Goal: Task Accomplishment & Management: Use online tool/utility

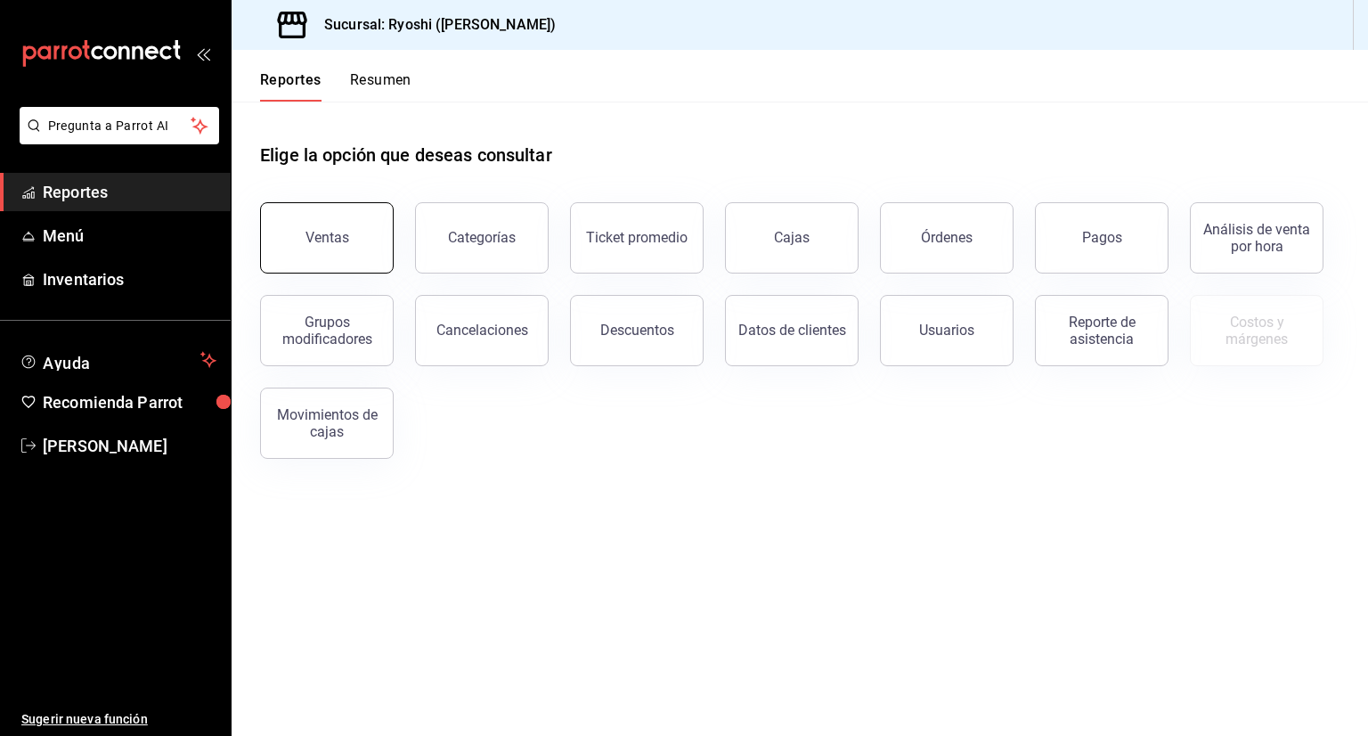
drag, startPoint x: 363, startPoint y: 275, endPoint x: 363, endPoint y: 240, distance: 34.7
click at [363, 240] on div "Ventas Categorías Ticket promedio Cajas Órdenes Pagos Análisis de venta por hor…" at bounding box center [789, 320] width 1101 height 278
click at [363, 240] on button "Ventas" at bounding box center [327, 237] width 134 height 71
click at [363, 240] on html "Pregunta a Parrot AI Reportes Menú Inventarios Ayuda Recomienda Parrot Aaron Va…" at bounding box center [684, 368] width 1368 height 736
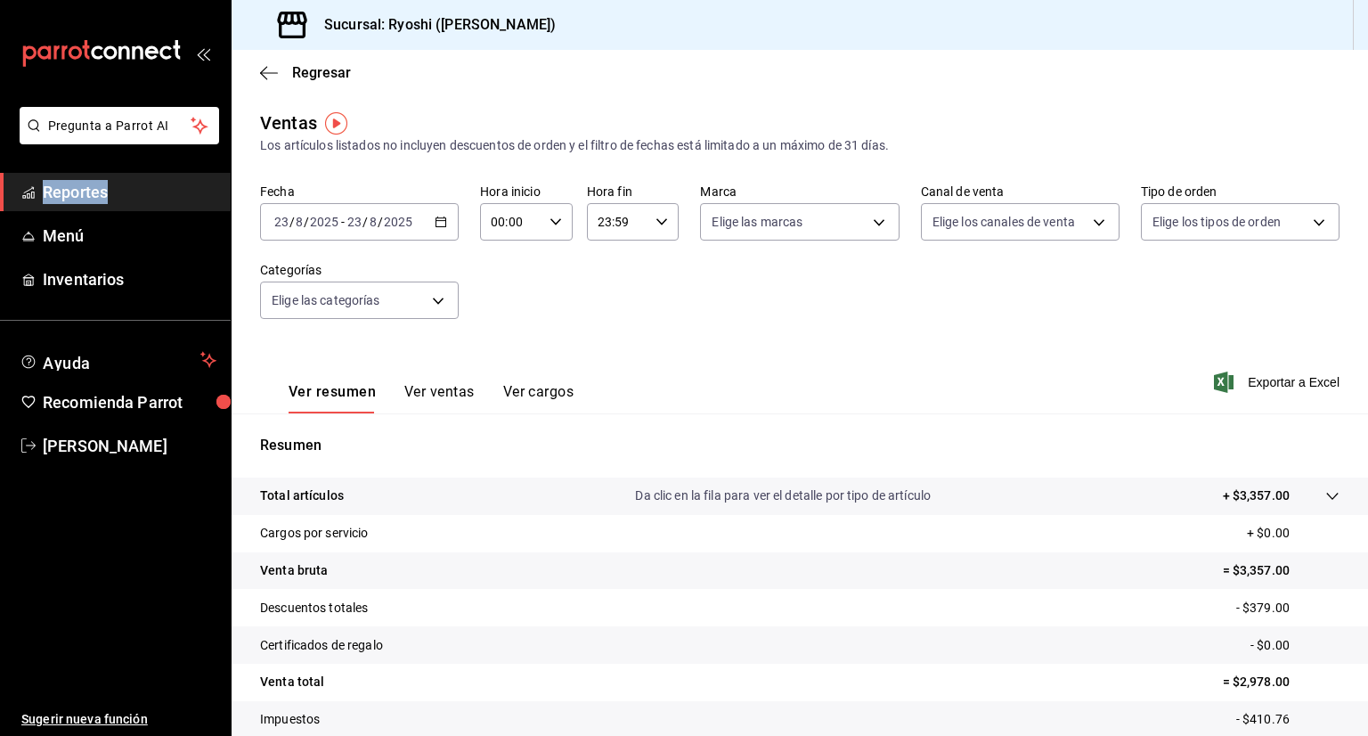
click at [442, 216] on icon "button" at bounding box center [441, 222] width 12 height 12
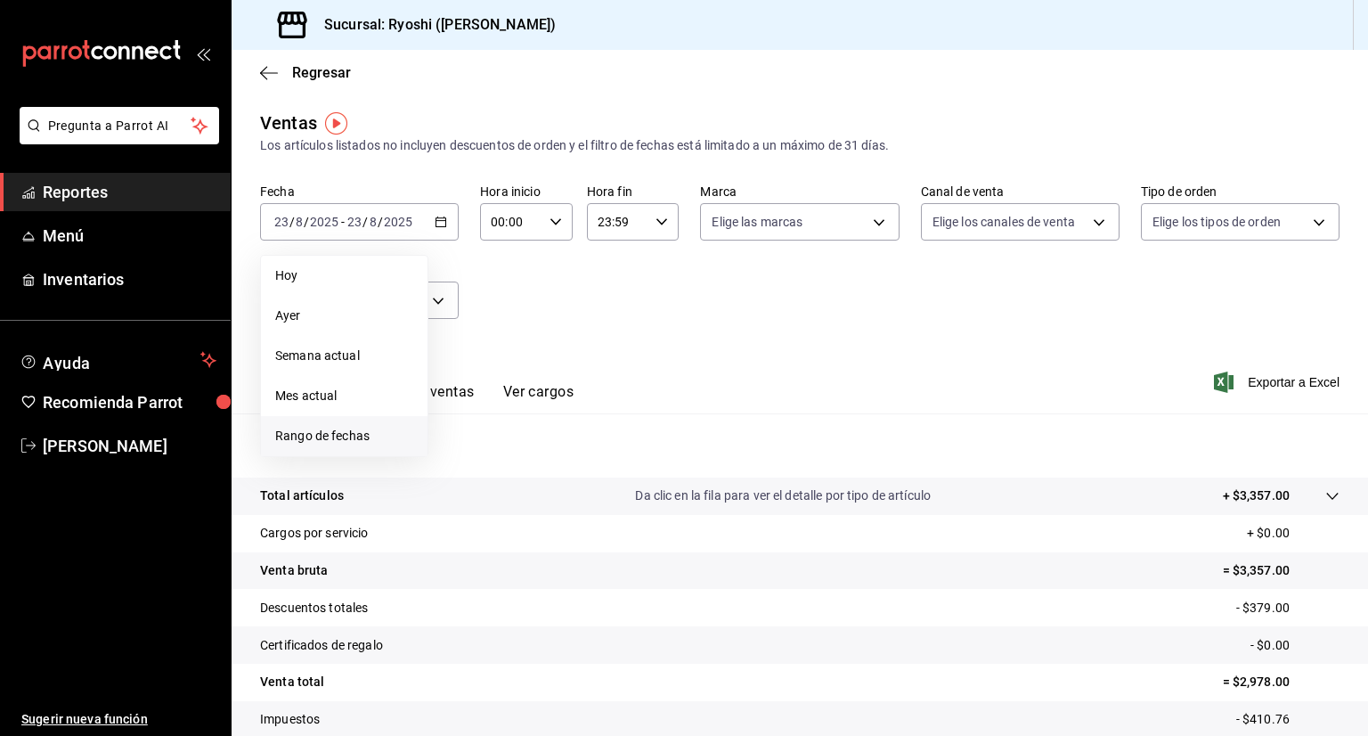
click at [330, 436] on span "Rango de fechas" at bounding box center [344, 436] width 138 height 19
click at [466, 453] on abbr "18" at bounding box center [466, 458] width 12 height 12
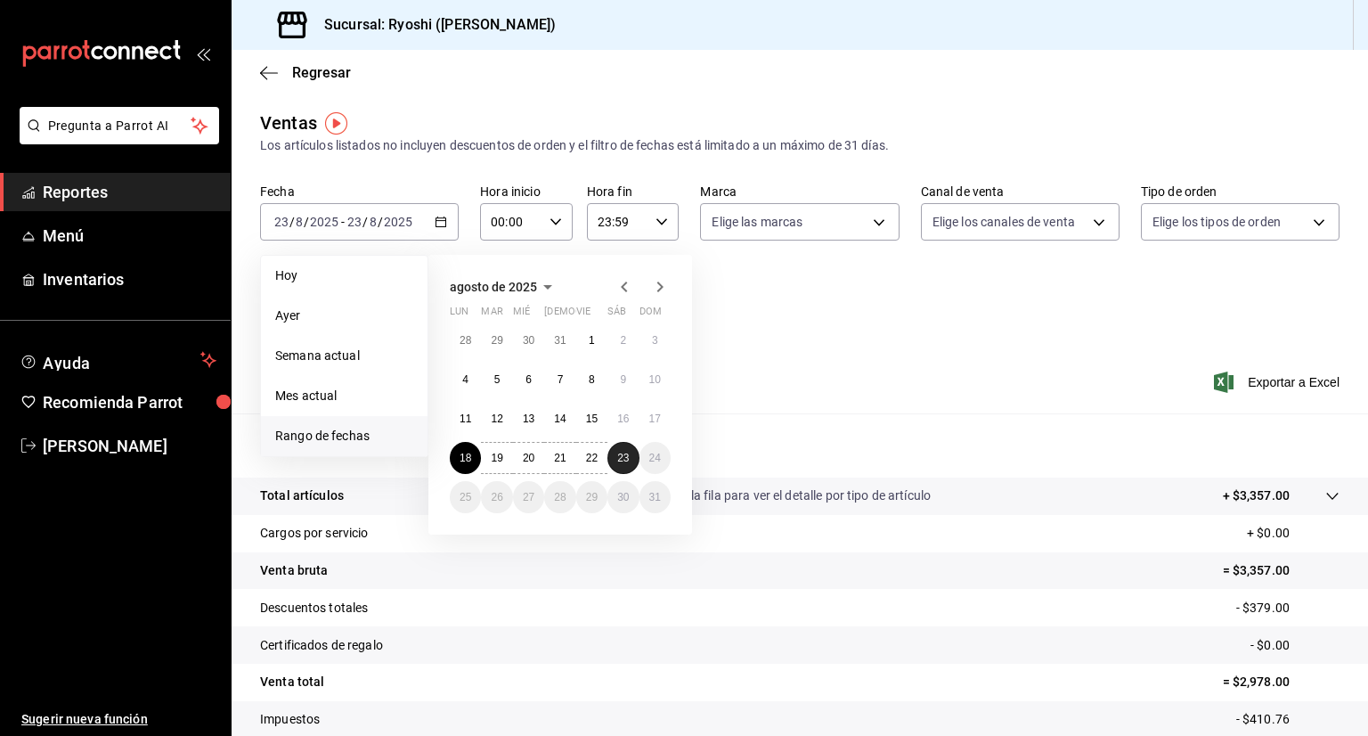
click at [623, 468] on button "23" at bounding box center [622, 458] width 31 height 32
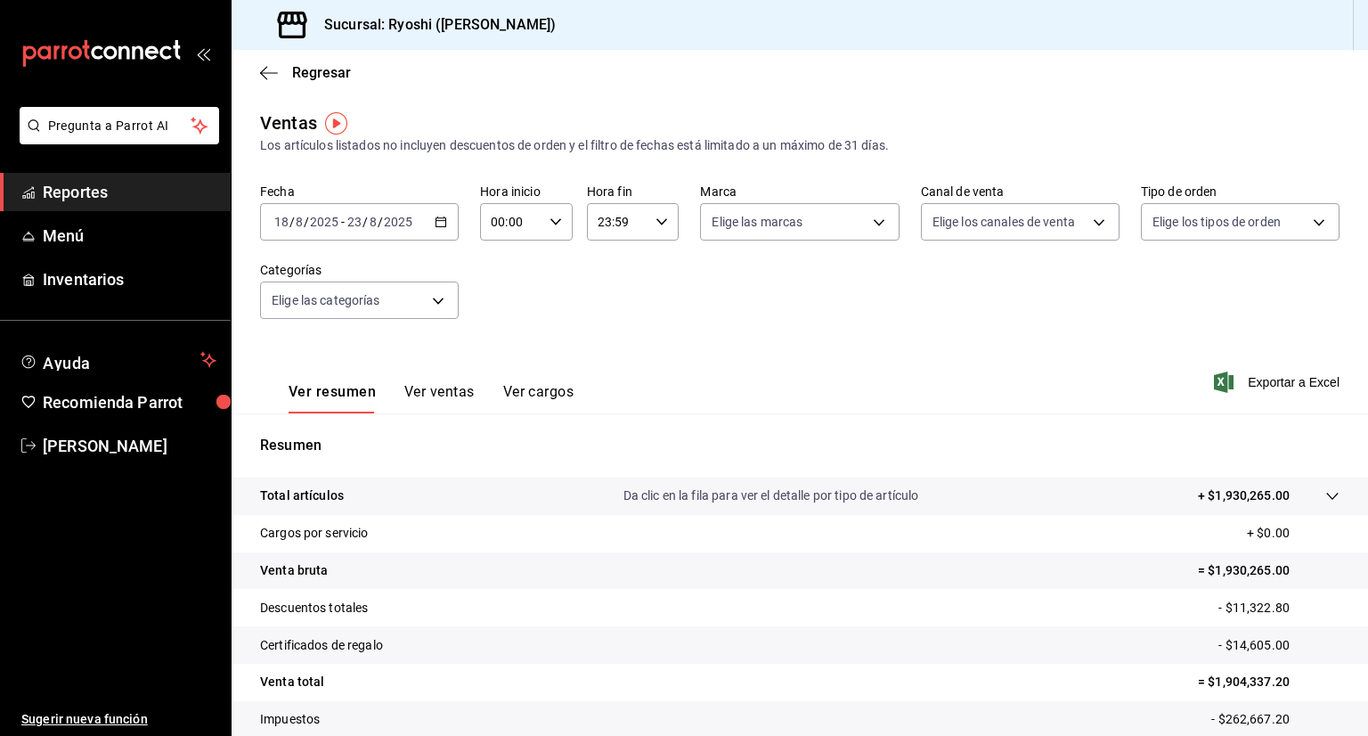
click at [550, 225] on icon "button" at bounding box center [556, 222] width 12 height 12
click at [506, 343] on button "02" at bounding box center [500, 353] width 38 height 36
type input "02:00"
click at [506, 343] on span "05" at bounding box center [500, 338] width 17 height 14
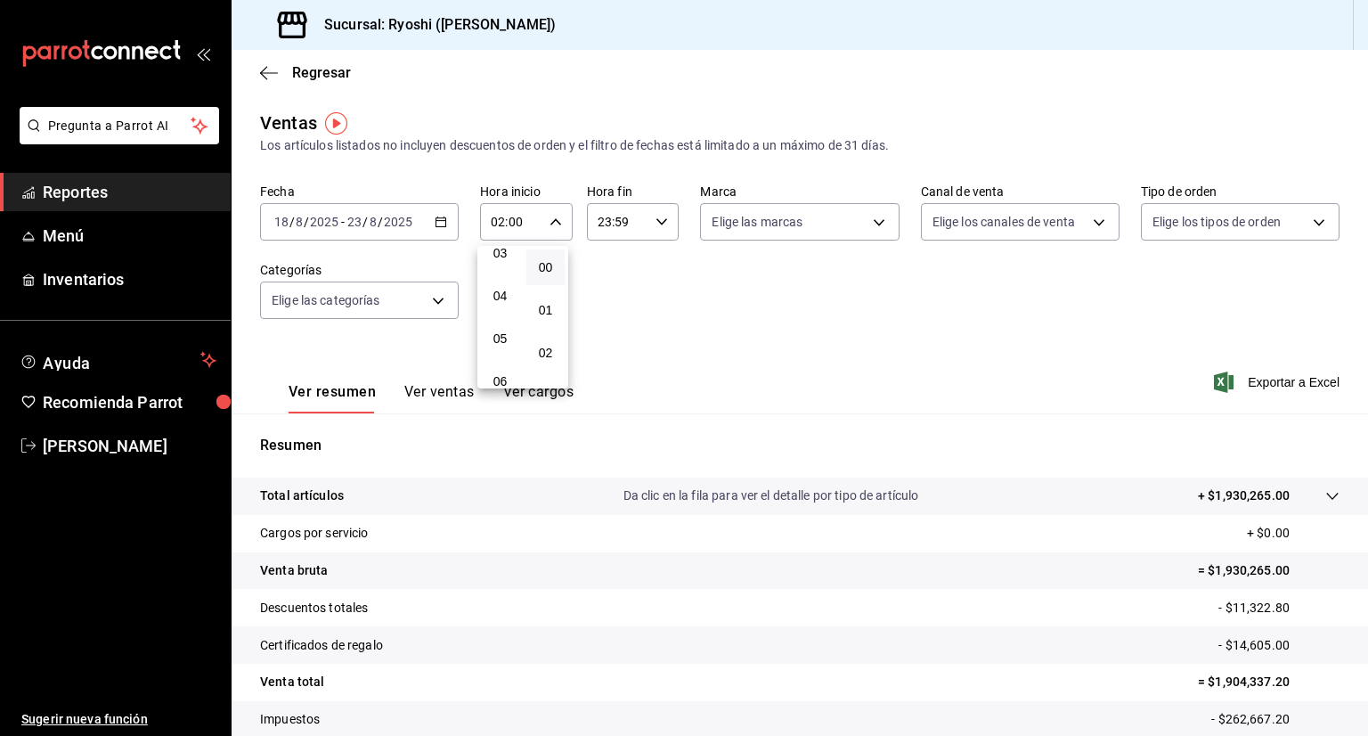
type input "05:00"
click at [657, 212] on div at bounding box center [684, 368] width 1368 height 736
click at [657, 212] on div "23:59 Hora fin" at bounding box center [633, 221] width 93 height 37
click at [606, 333] on button "22" at bounding box center [605, 324] width 38 height 36
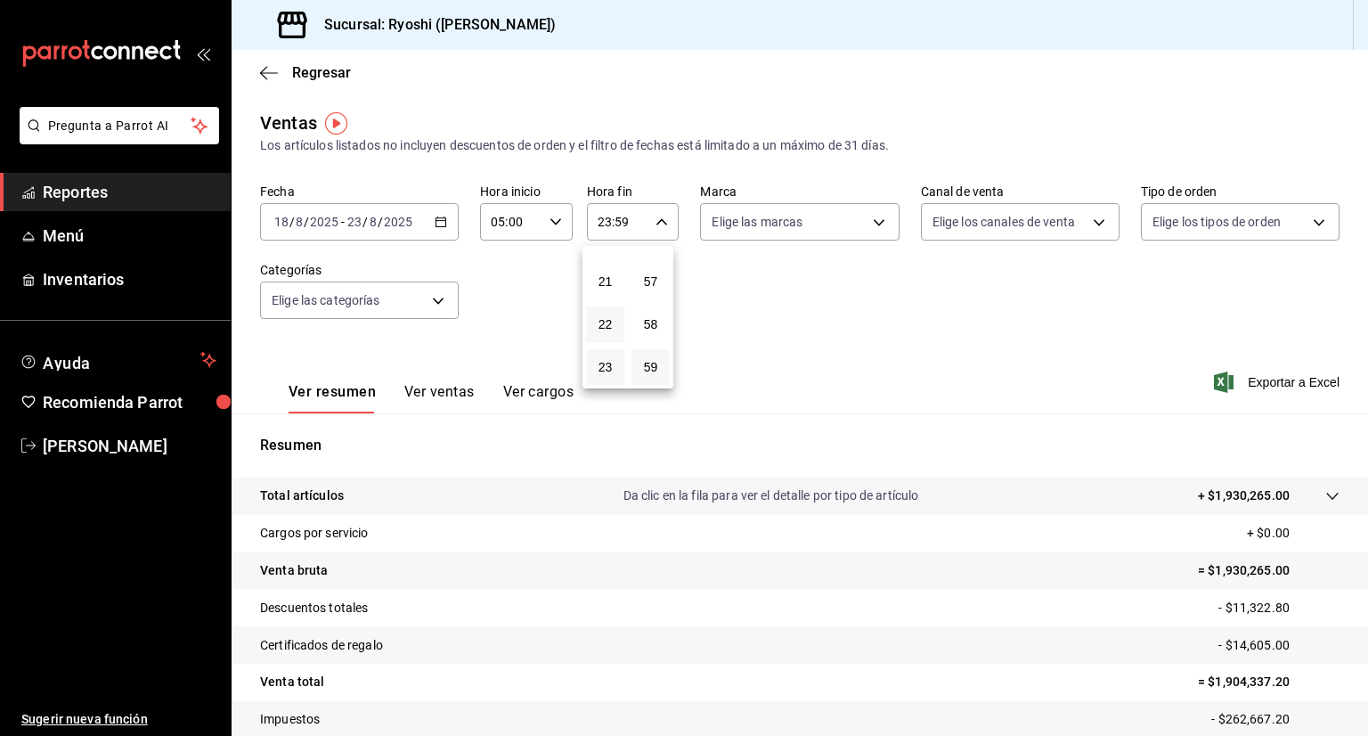
type input "22:59"
click at [610, 291] on button "05" at bounding box center [605, 303] width 38 height 36
drag, startPoint x: 653, startPoint y: 304, endPoint x: 653, endPoint y: 317, distance: 13.4
click at [653, 317] on div "58" at bounding box center [650, 324] width 45 height 43
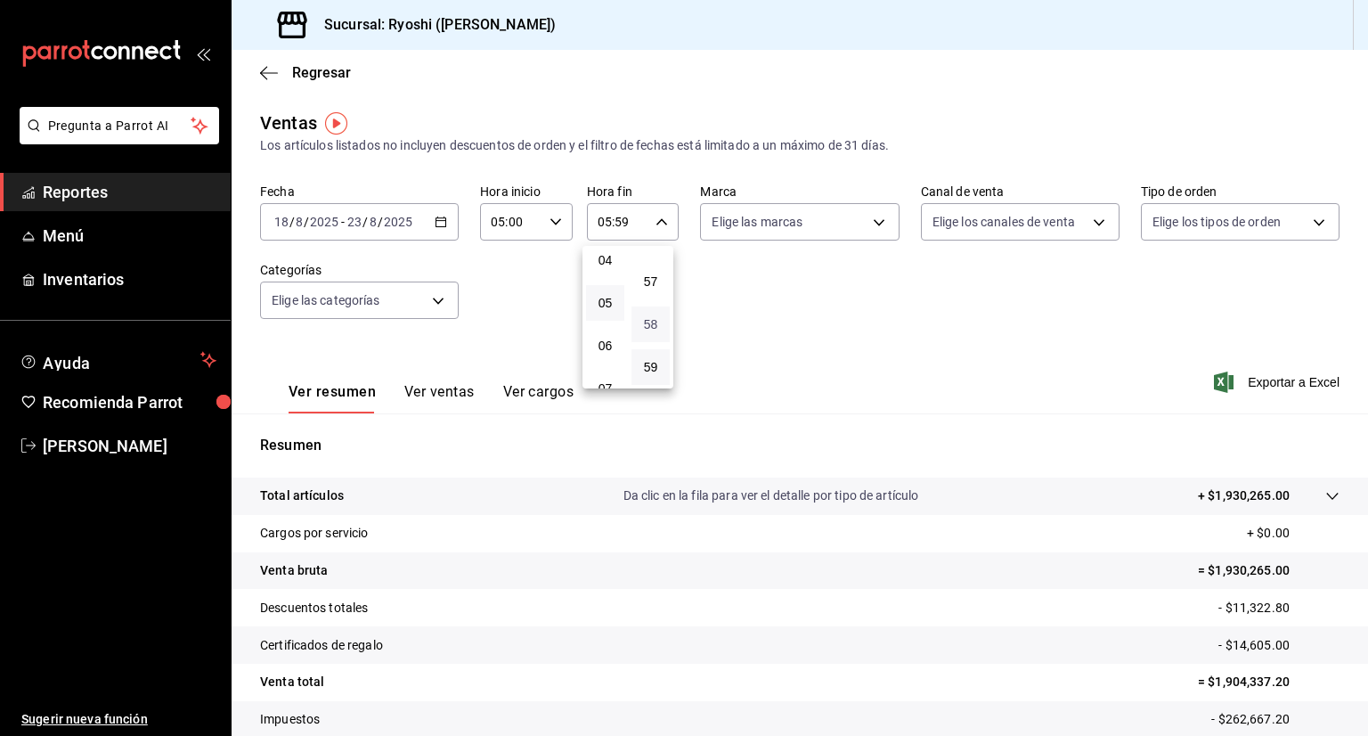
click at [653, 317] on span "58" at bounding box center [650, 324] width 17 height 14
type input "05:58"
click at [660, 258] on button "00" at bounding box center [651, 267] width 38 height 36
type input "05:00"
click at [652, 272] on span "00" at bounding box center [650, 267] width 17 height 14
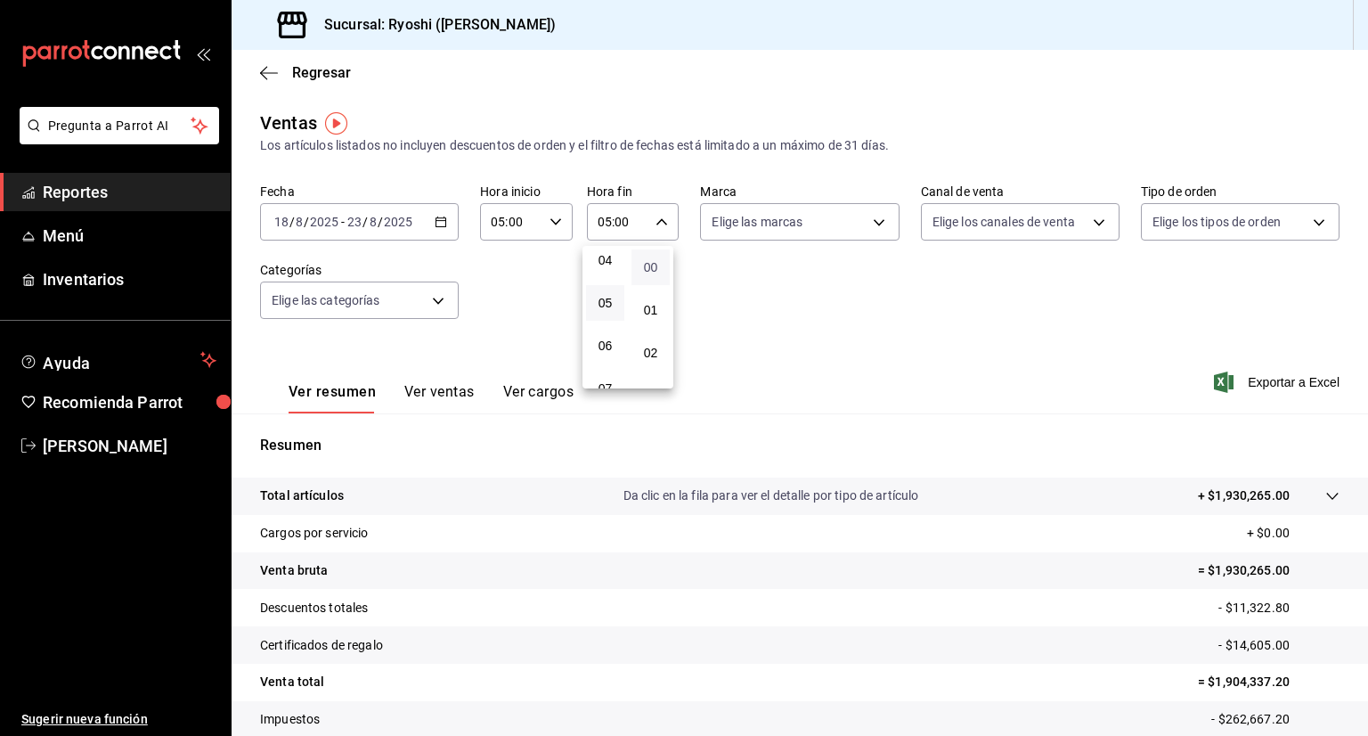
click at [652, 272] on span "00" at bounding box center [650, 267] width 17 height 14
click at [852, 261] on div at bounding box center [684, 368] width 1368 height 736
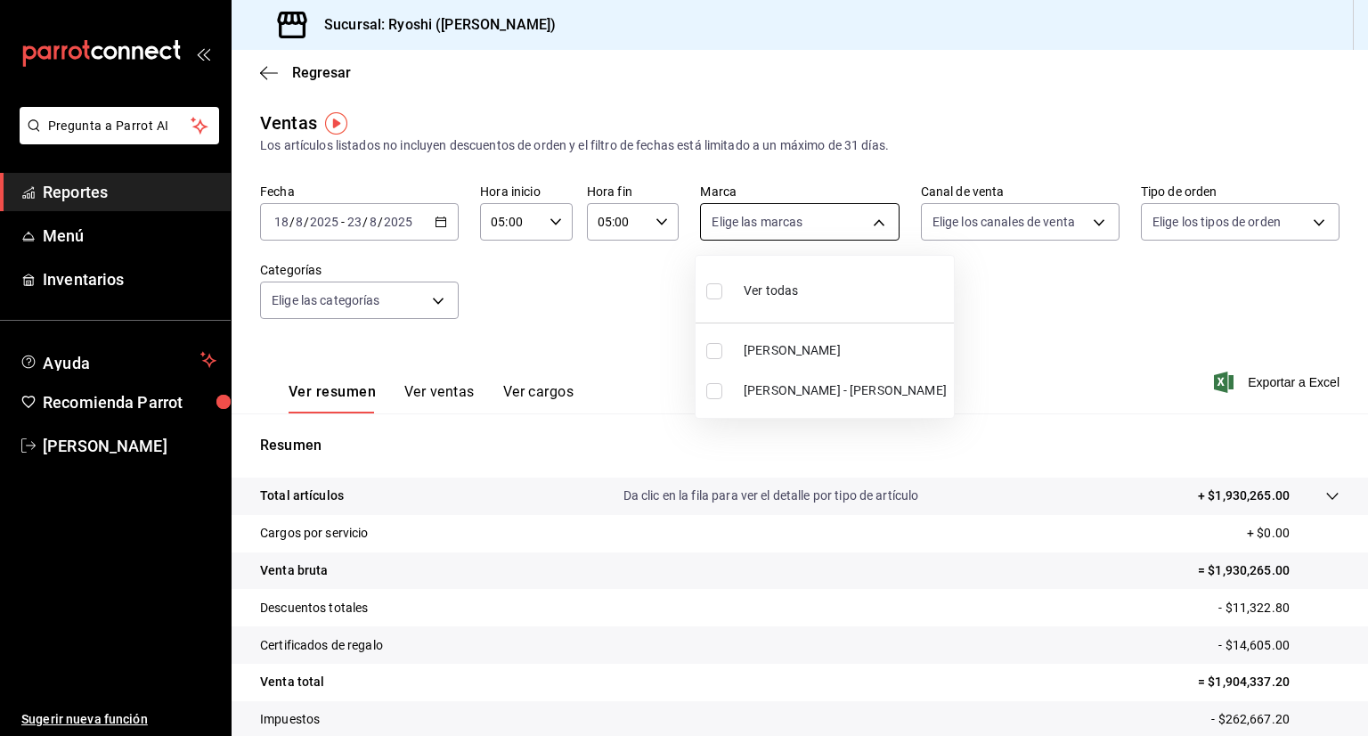
click at [875, 222] on body "Pregunta a Parrot AI Reportes Menú Inventarios Ayuda Recomienda Parrot Aaron Va…" at bounding box center [684, 368] width 1368 height 736
click at [811, 287] on li "Ver todas" at bounding box center [825, 289] width 258 height 53
type input "d1ab8890-ddc3-4d94-b14c-d24ccf3ac2d8,70935bef-f50e-476e-afc6-1ed0b0096d1e"
checkbox input "true"
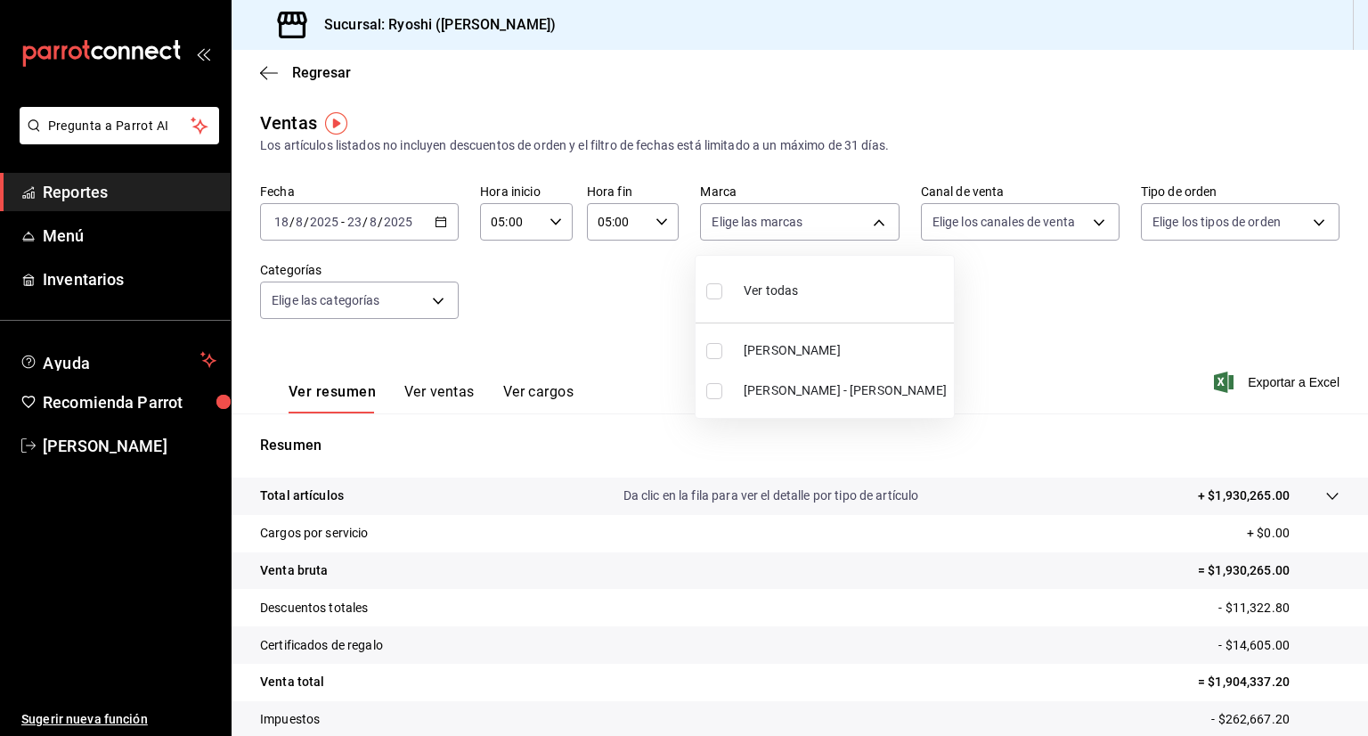
checkbox input "true"
click at [1089, 222] on div at bounding box center [684, 368] width 1368 height 736
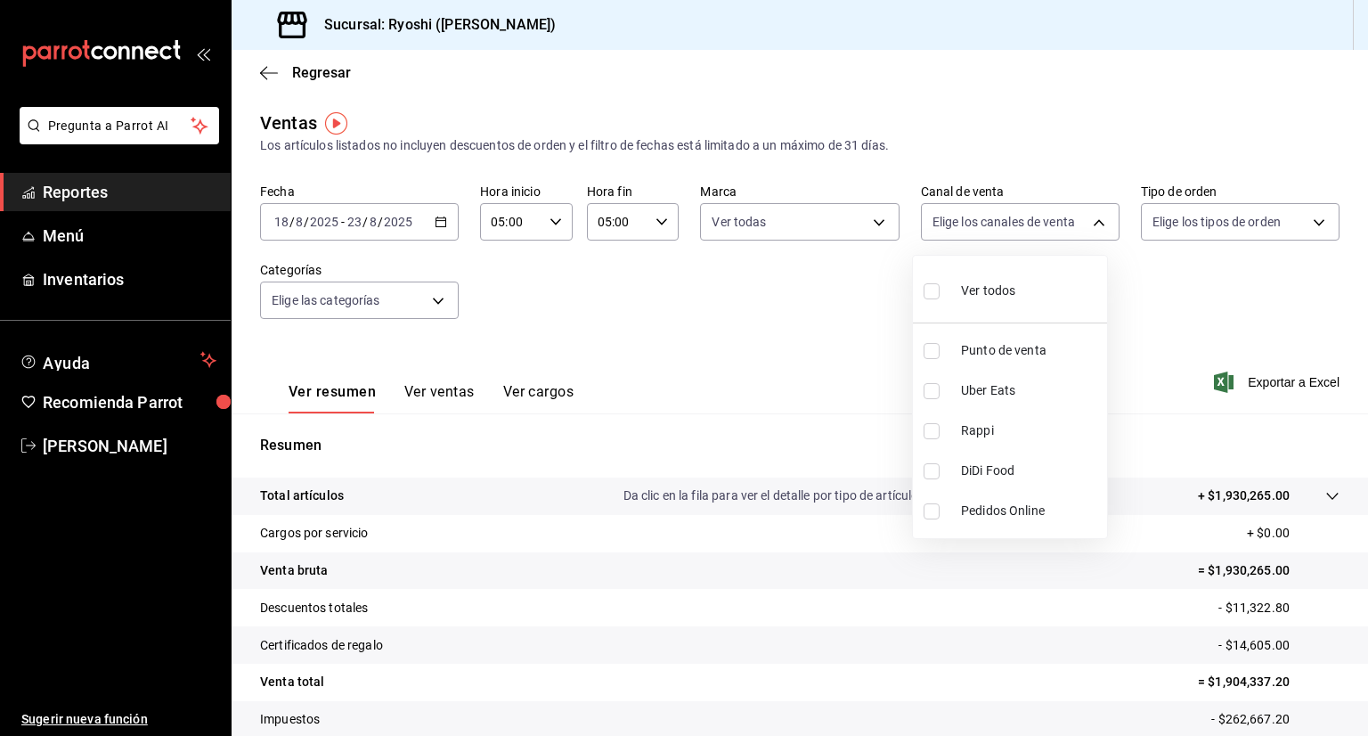
click at [1089, 222] on body "Pregunta a Parrot AI Reportes Menú Inventarios Ayuda Recomienda Parrot Aaron Va…" at bounding box center [684, 368] width 1368 height 736
click at [926, 289] on input "checkbox" at bounding box center [932, 291] width 16 height 16
checkbox input "true"
type input "PARROT,UBER_EATS,RAPPI,DIDI_FOOD,ONLINE"
checkbox input "true"
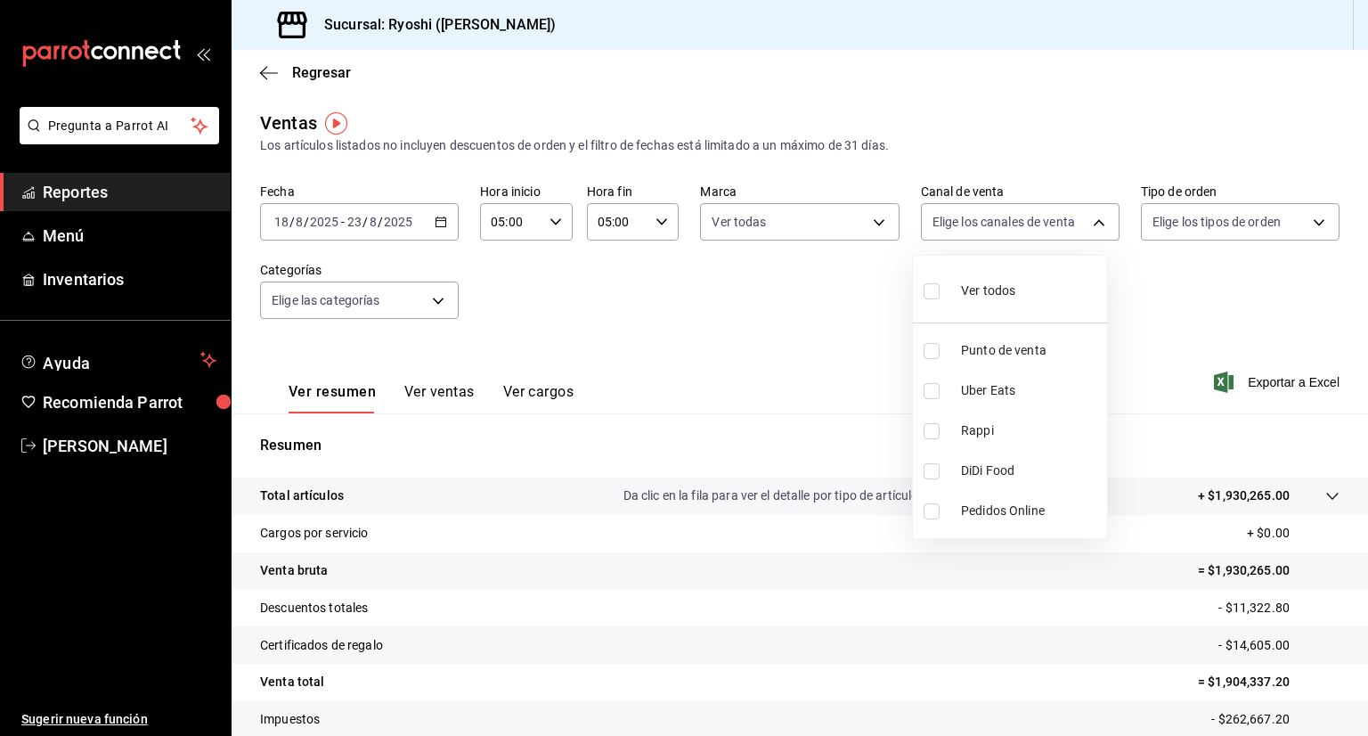
checkbox input "true"
click at [1298, 221] on div at bounding box center [684, 368] width 1368 height 736
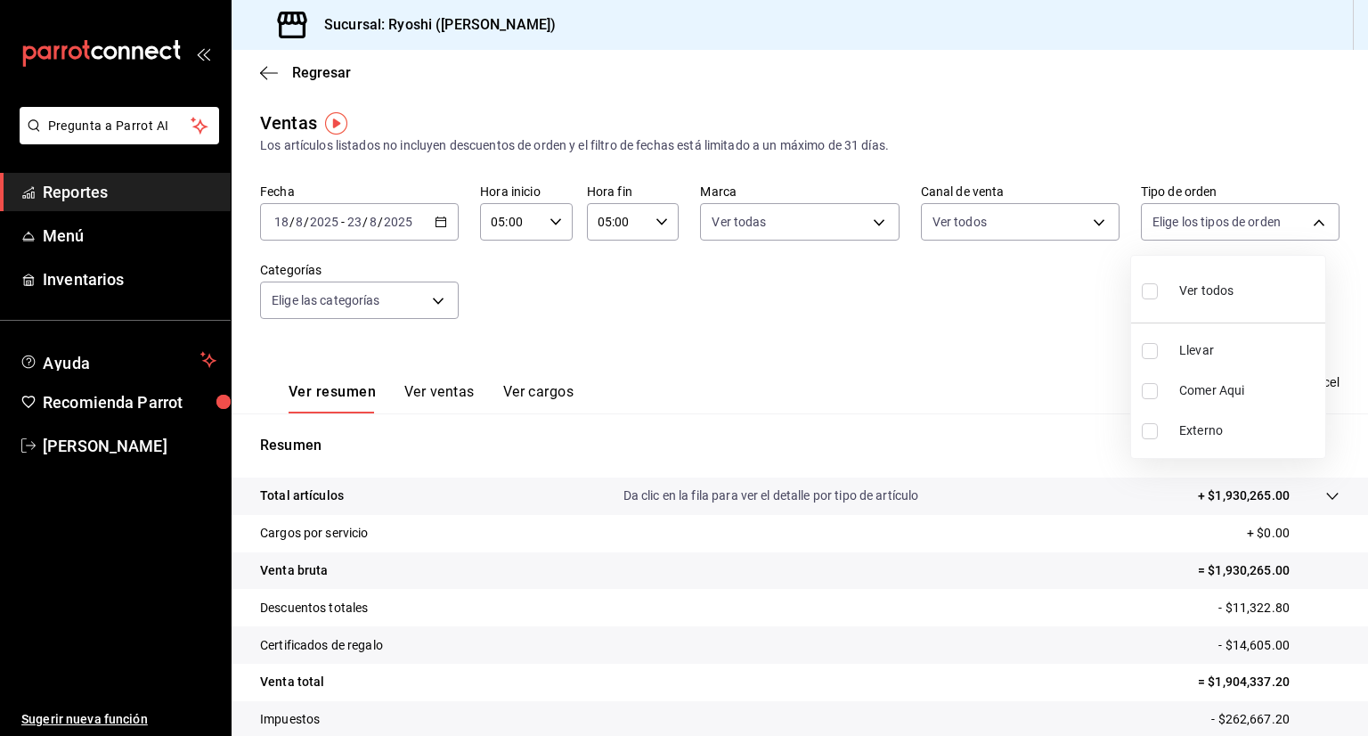
click at [1298, 221] on body "Pregunta a Parrot AI Reportes Menú Inventarios Ayuda Recomienda Parrot Aaron Va…" at bounding box center [684, 368] width 1368 height 736
click at [1158, 290] on label at bounding box center [1153, 291] width 23 height 26
click at [1158, 290] on input "checkbox" at bounding box center [1150, 291] width 16 height 16
checkbox input "false"
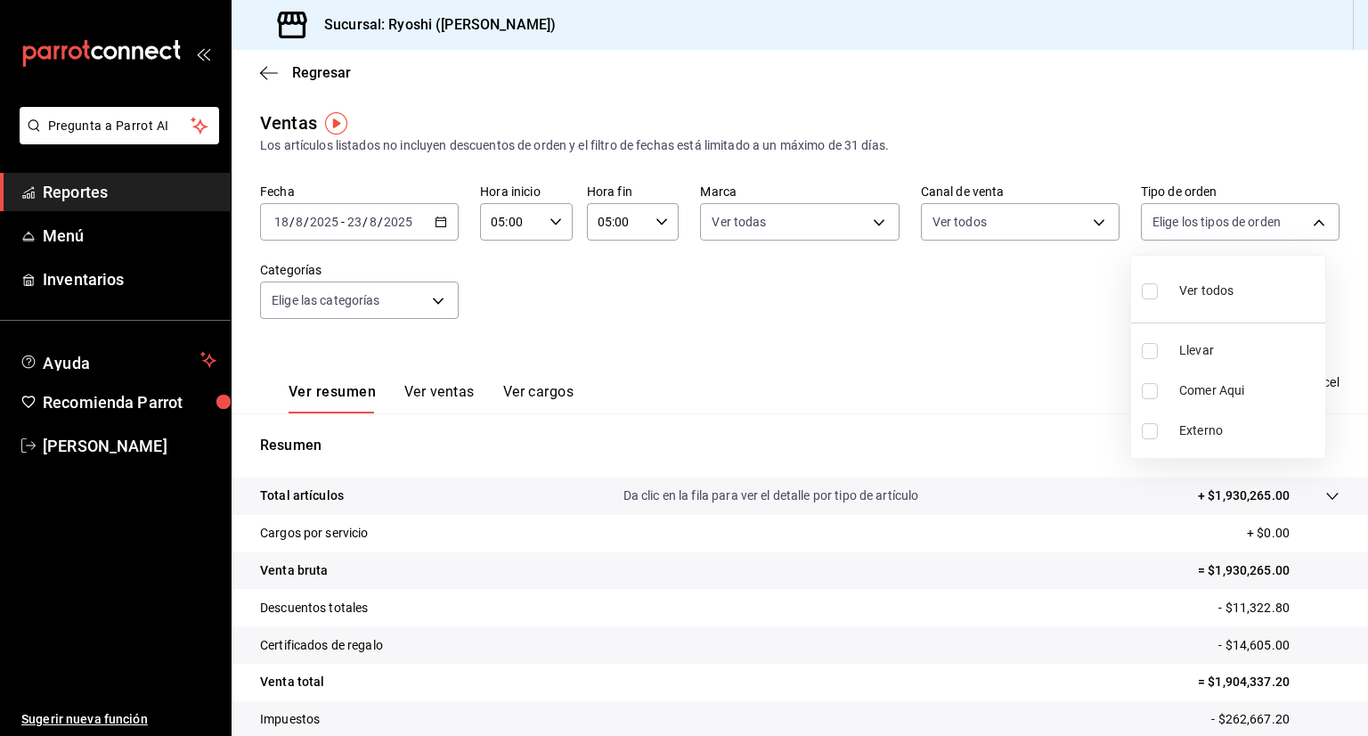
checkbox input "false"
click at [1153, 294] on input "checkbox" at bounding box center [1150, 291] width 16 height 16
checkbox input "true"
type input "ca4200b4-5e9d-4322-8651-be0491a2d9e7,c45ad00e-cc5b-4214-b3ac-e7019355dedd,EXTER…"
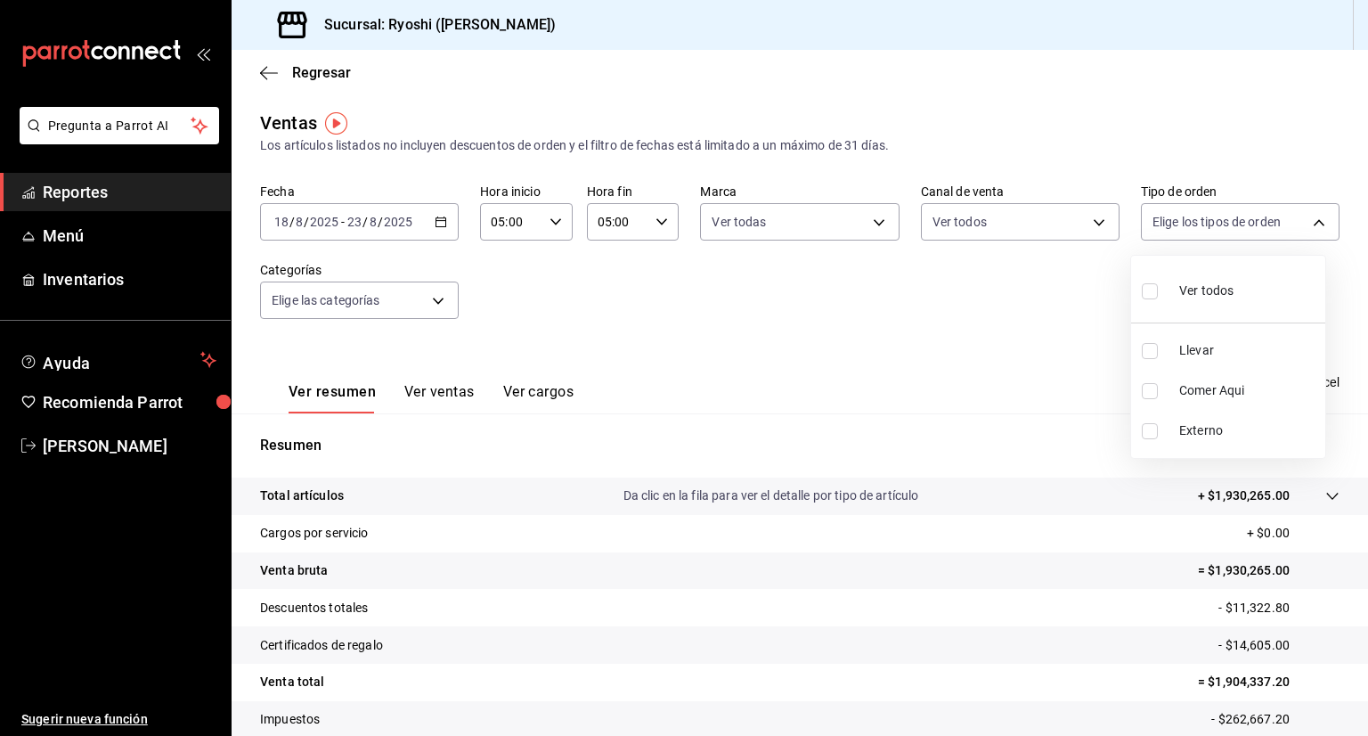
checkbox input "true"
click at [435, 299] on div at bounding box center [684, 368] width 1368 height 736
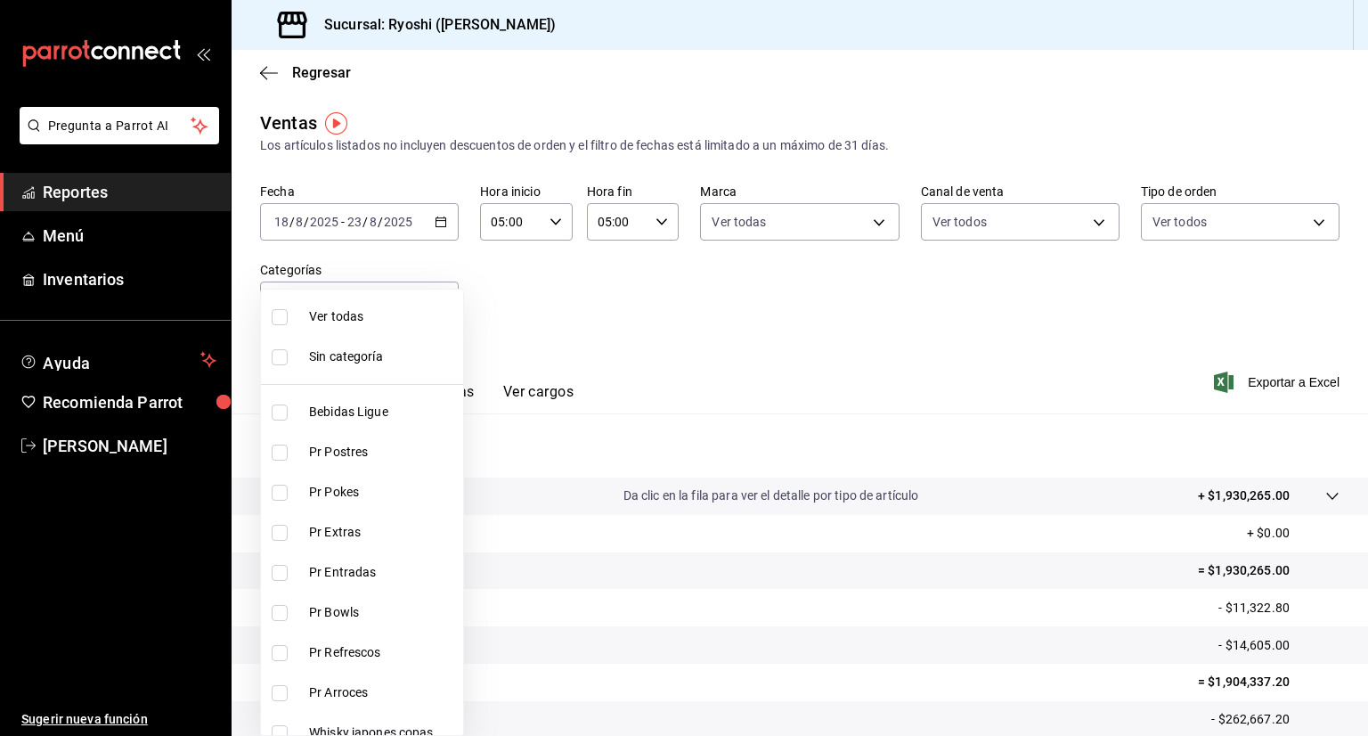
click at [435, 299] on body "Pregunta a Parrot AI Reportes Menú Inventarios Ayuda Recomienda Parrot Aaron Va…" at bounding box center [684, 368] width 1368 height 736
click at [332, 322] on span "Ver todas" at bounding box center [382, 316] width 147 height 19
checkbox input "false"
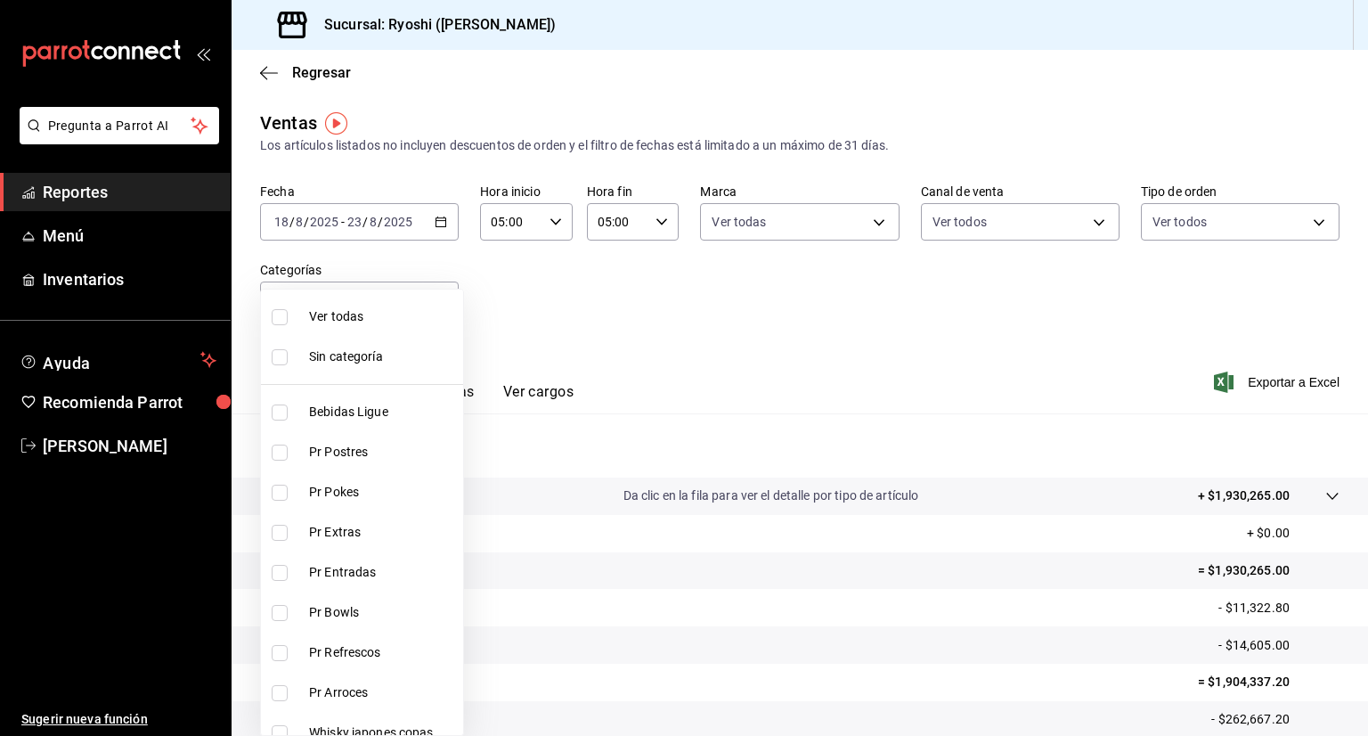
checkbox input "false"
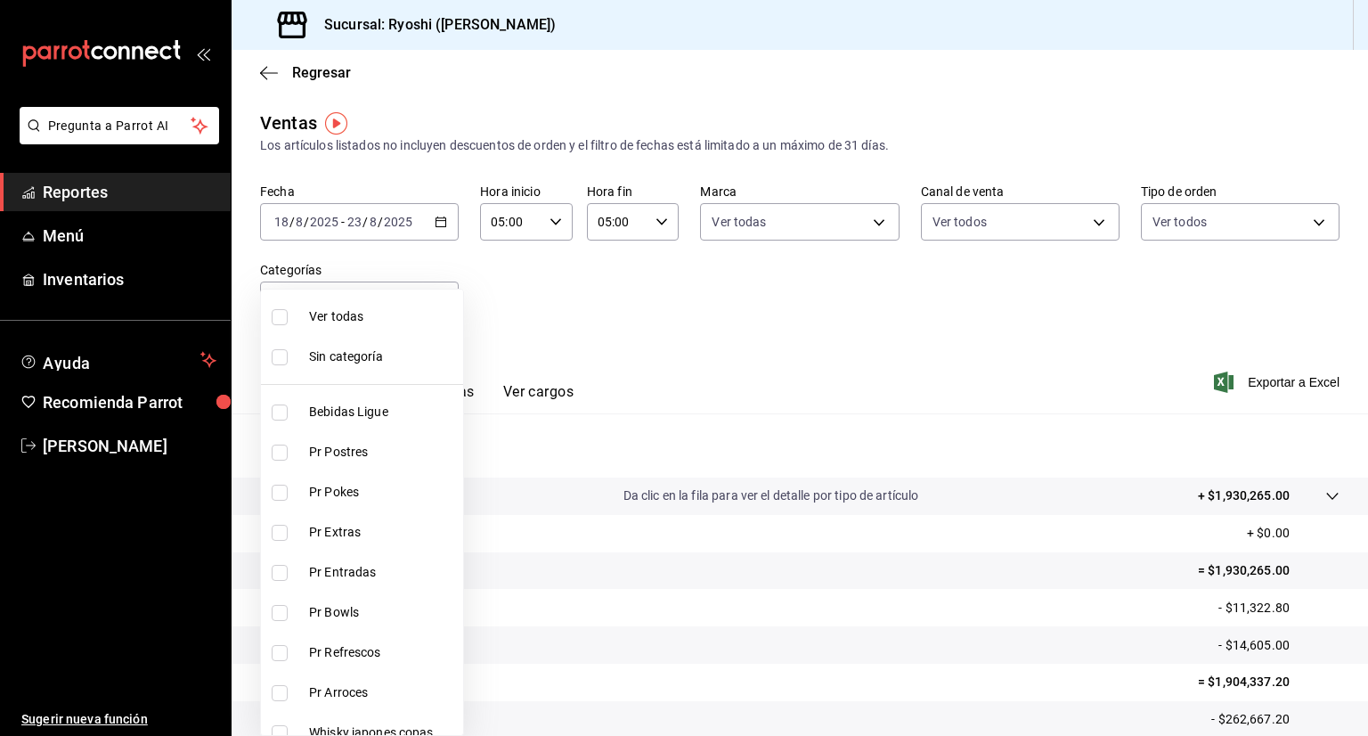
checkbox input "false"
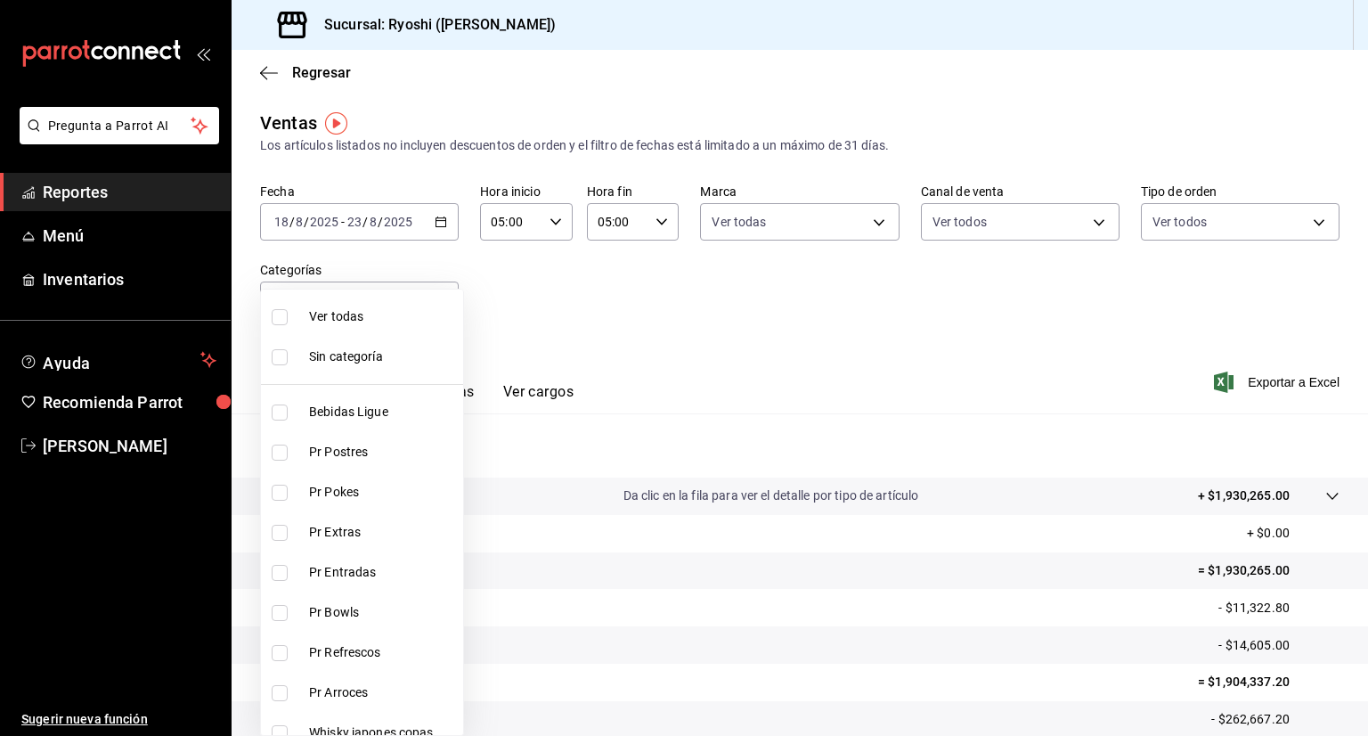
checkbox input "false"
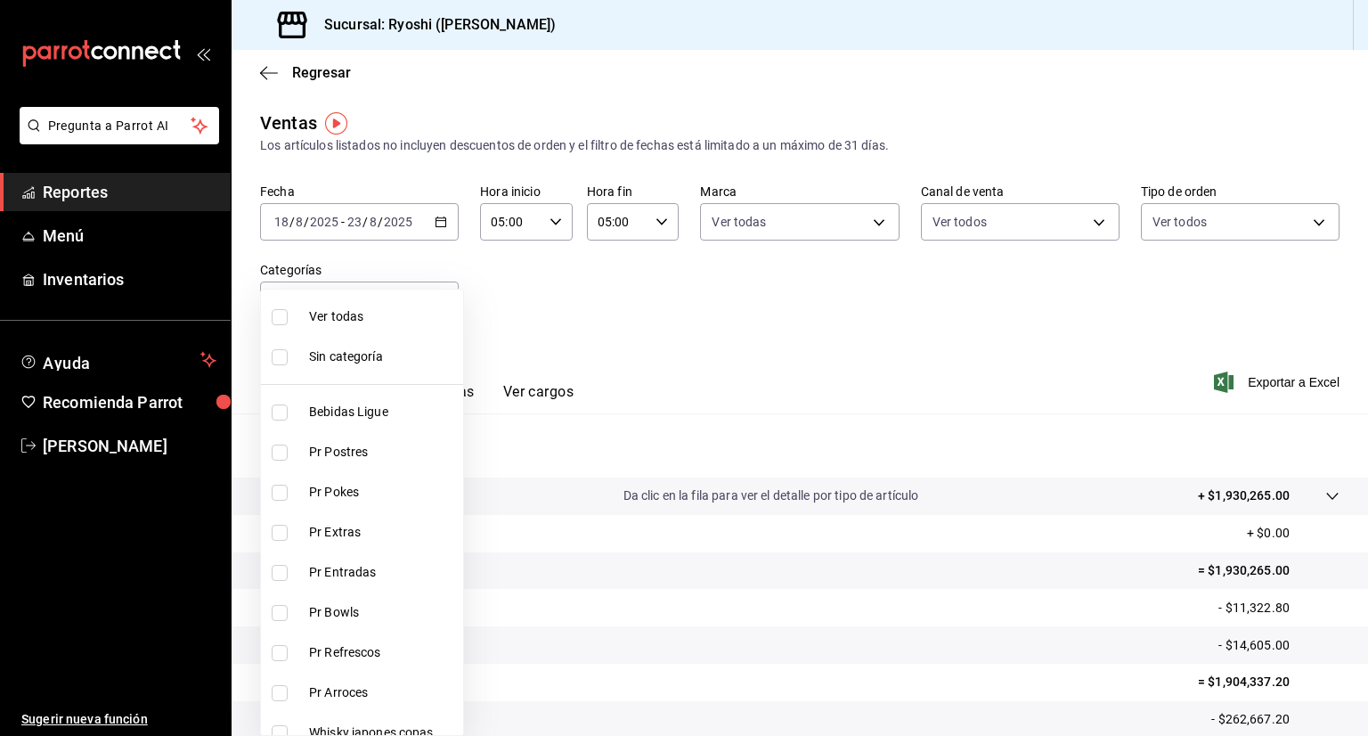
checkbox input "false"
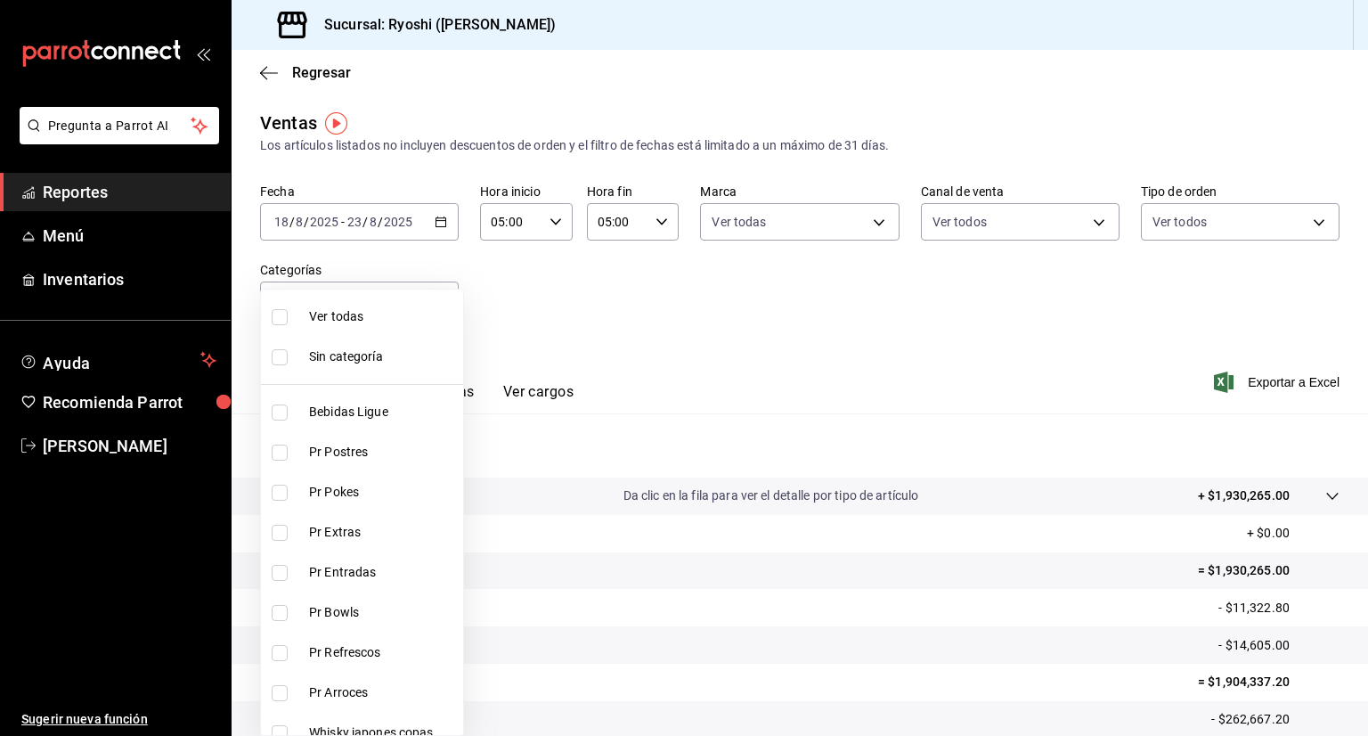
checkbox input "false"
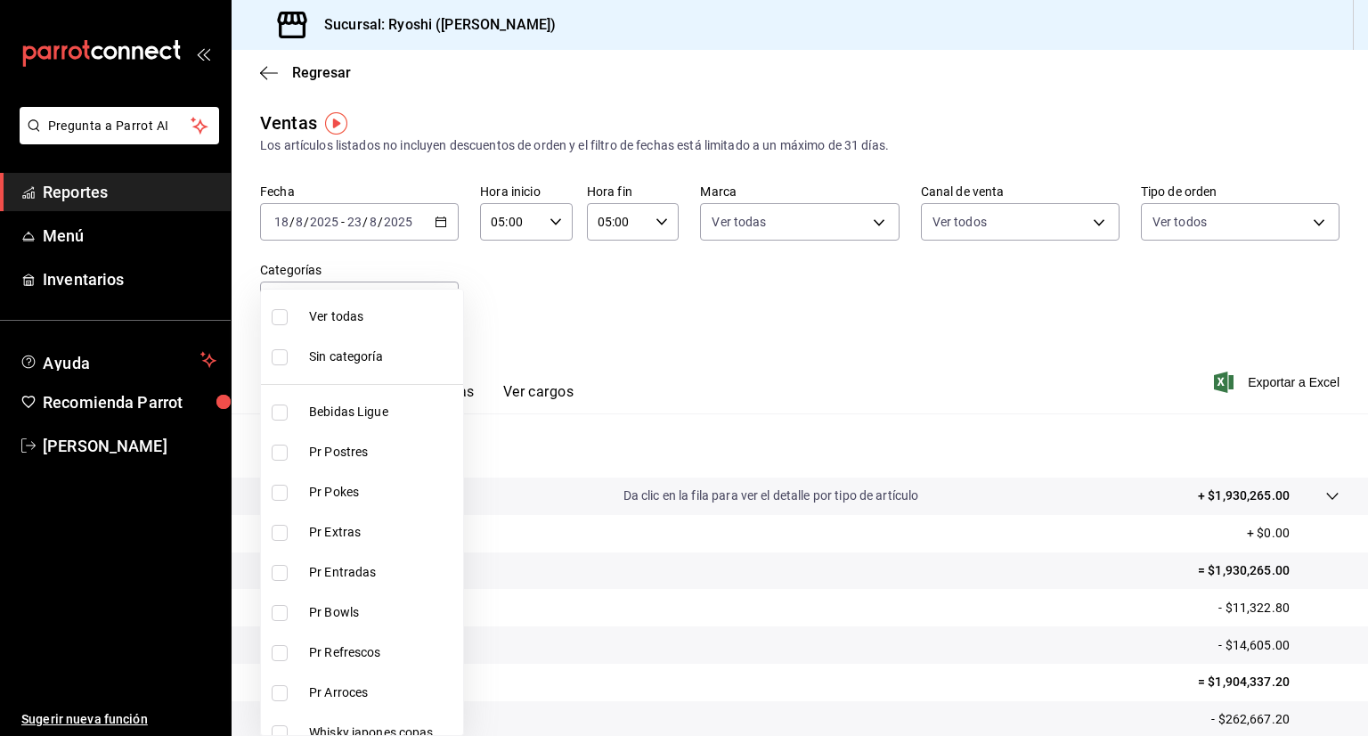
checkbox input "false"
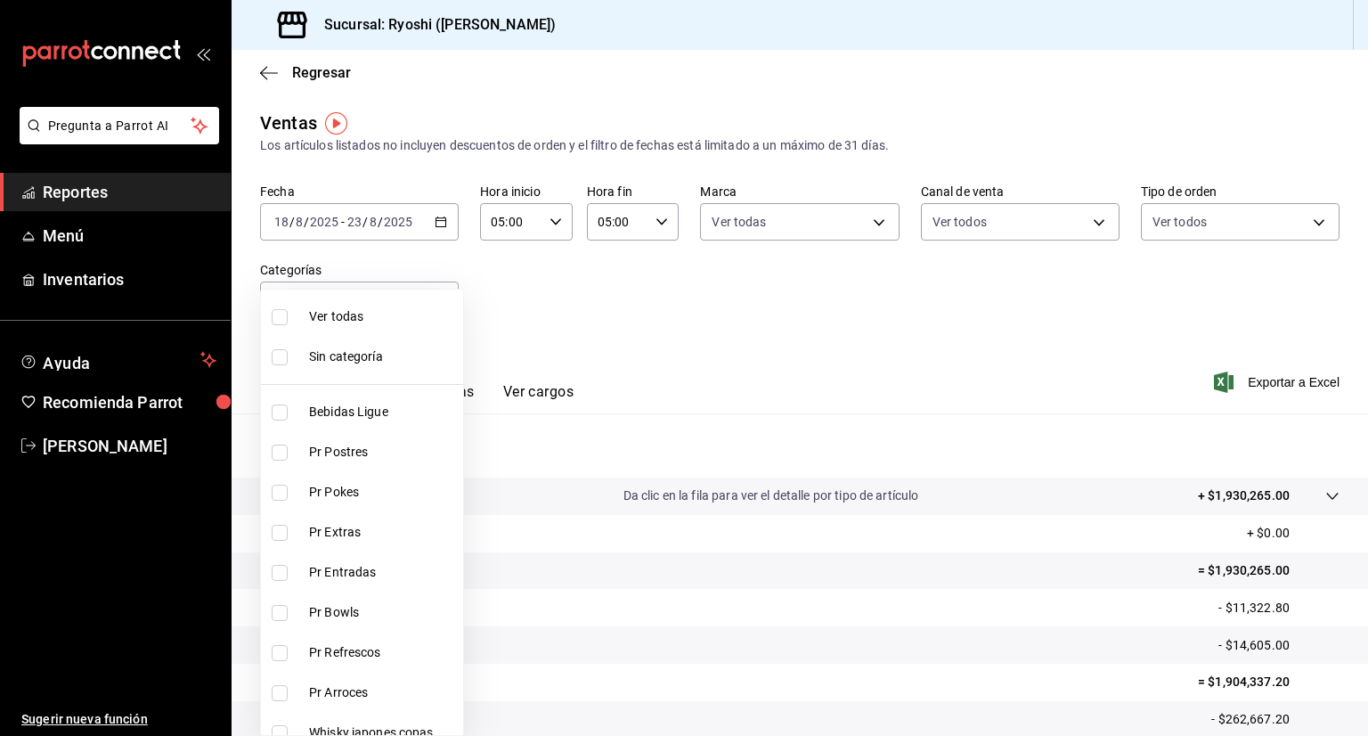
checkbox input "false"
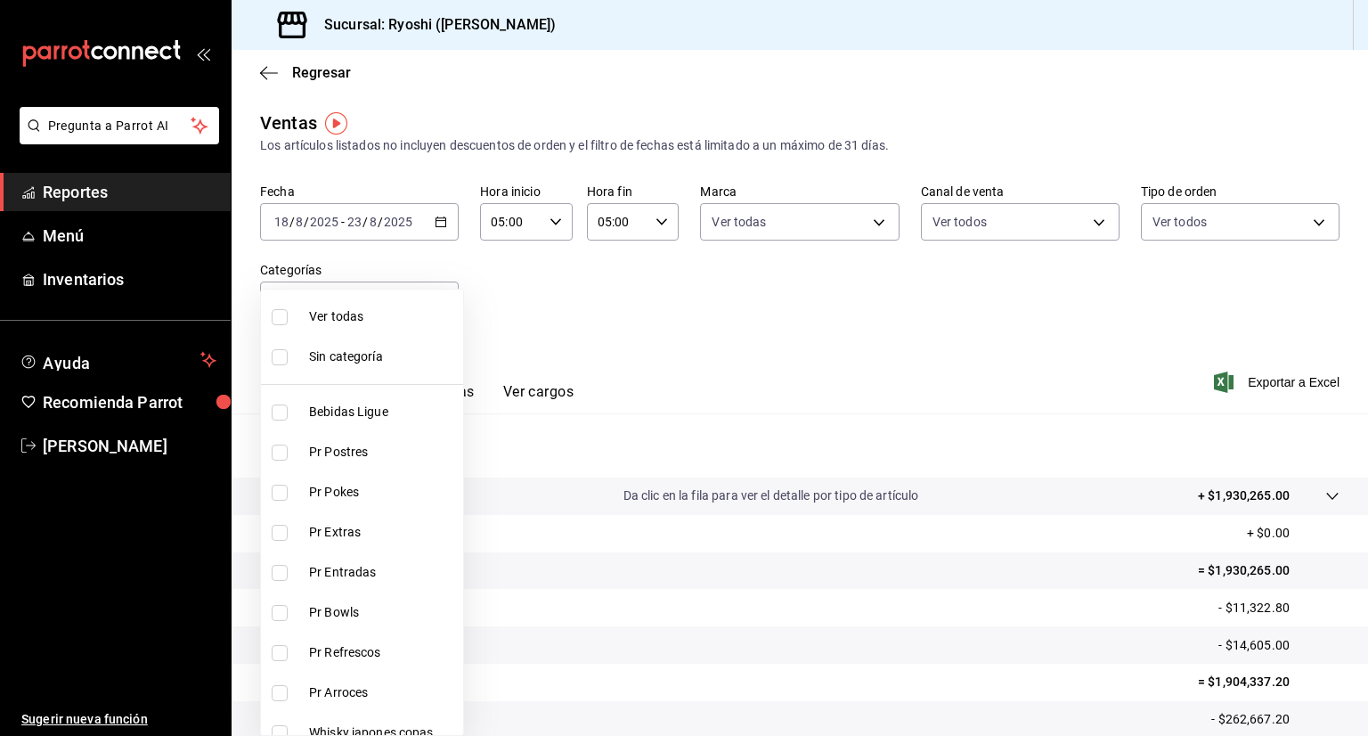
checkbox input "false"
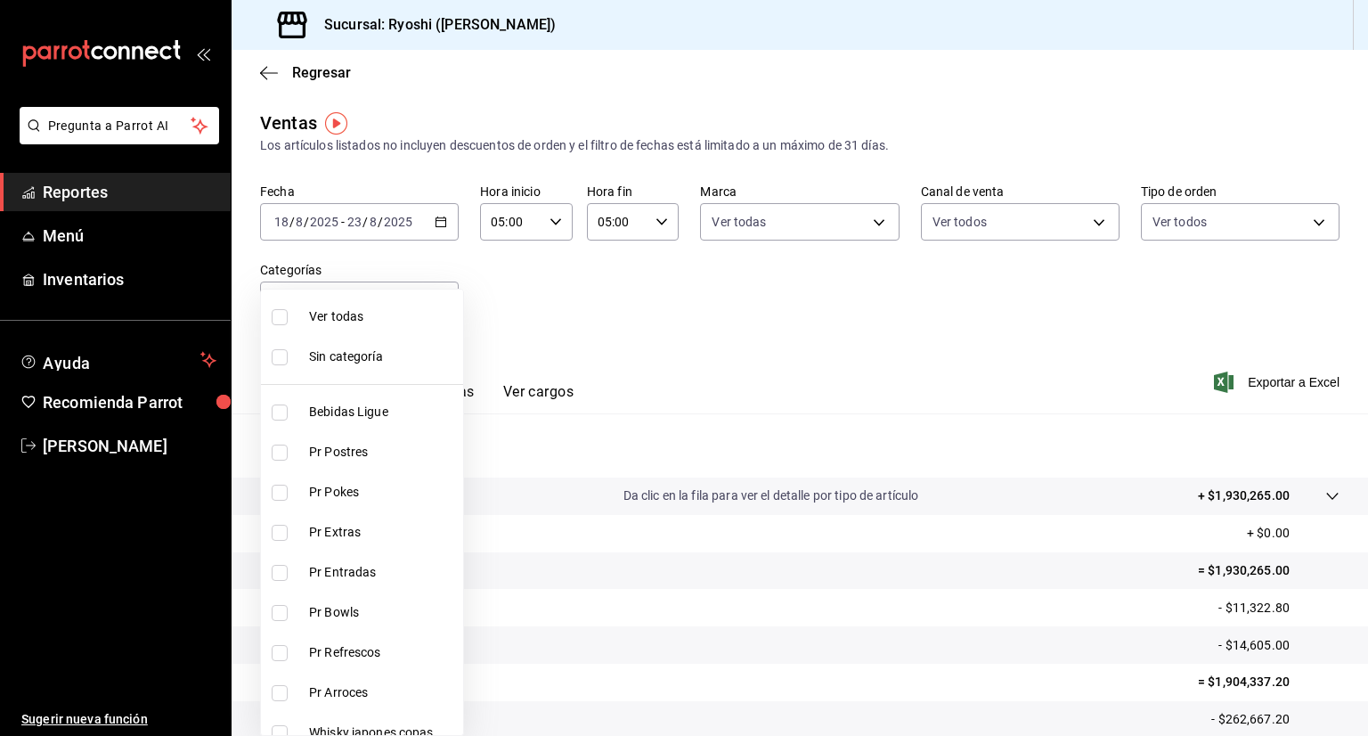
checkbox input "false"
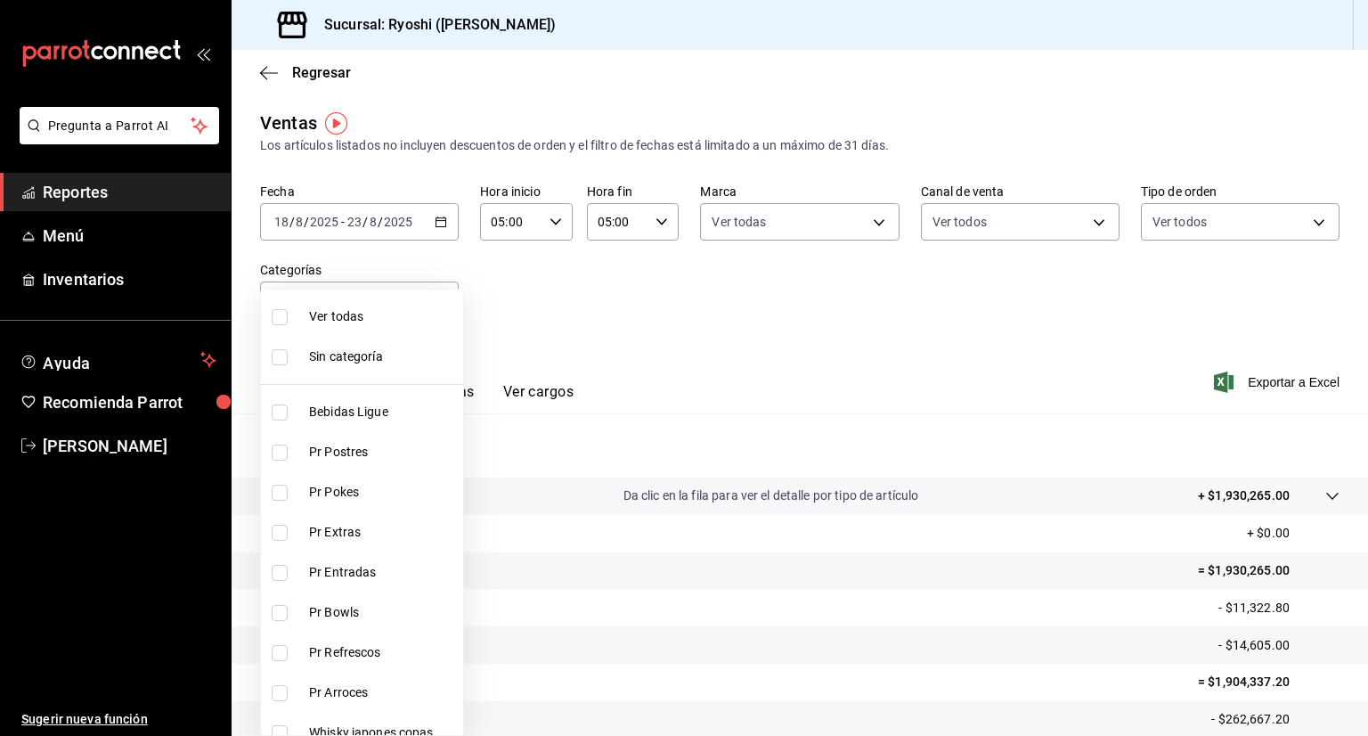
checkbox input "false"
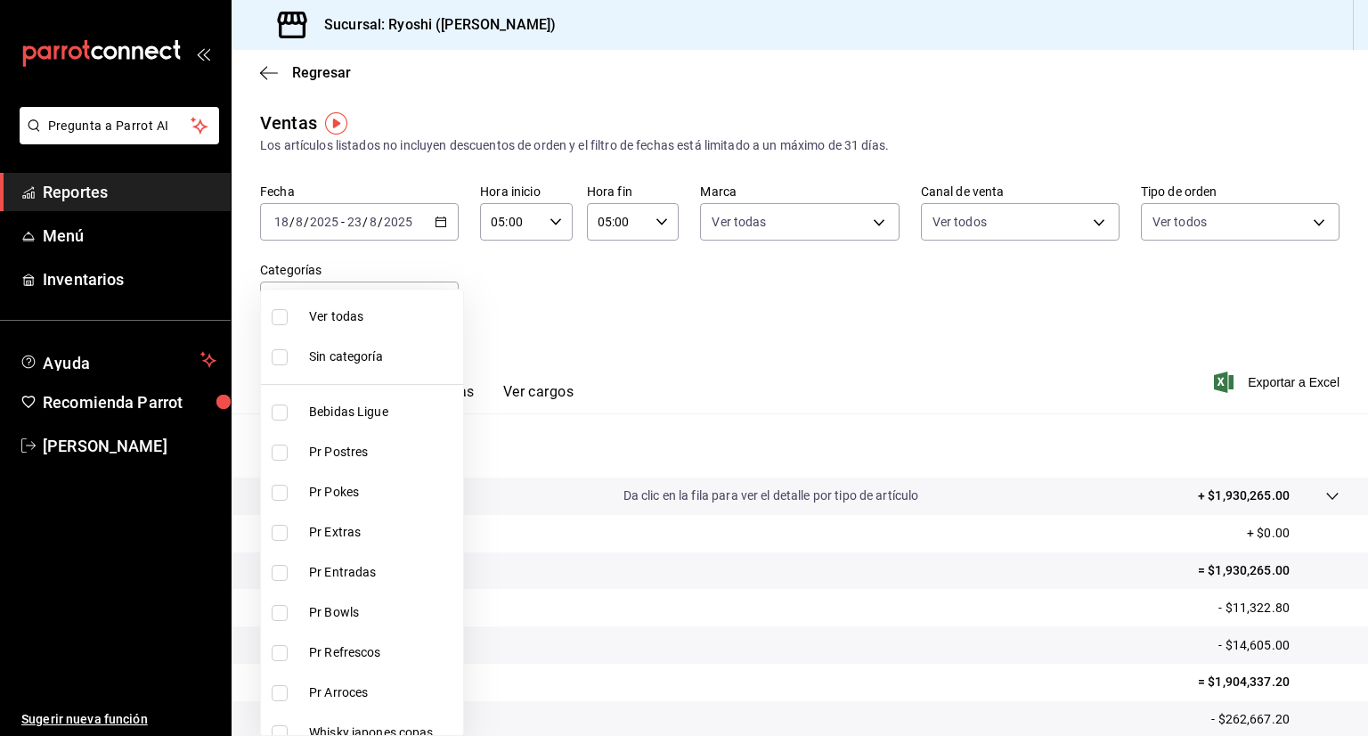
checkbox input "false"
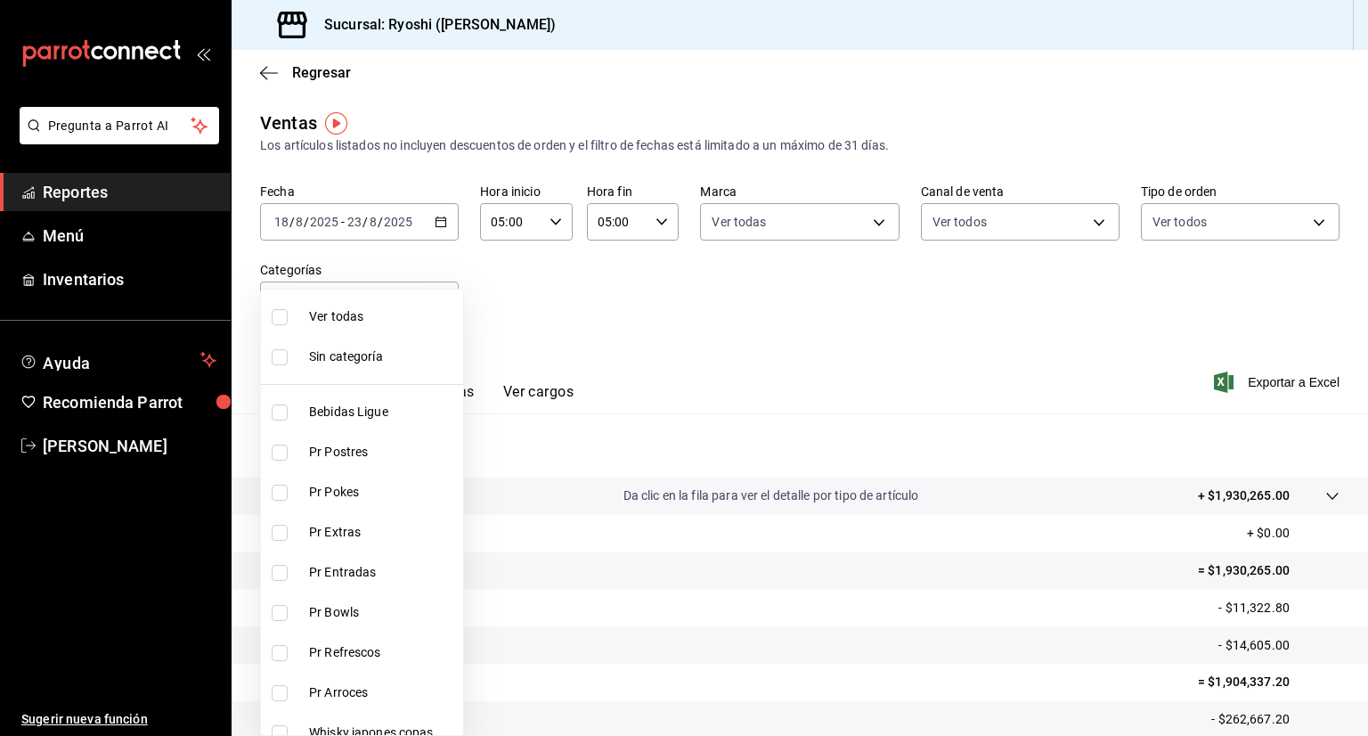
checkbox input "false"
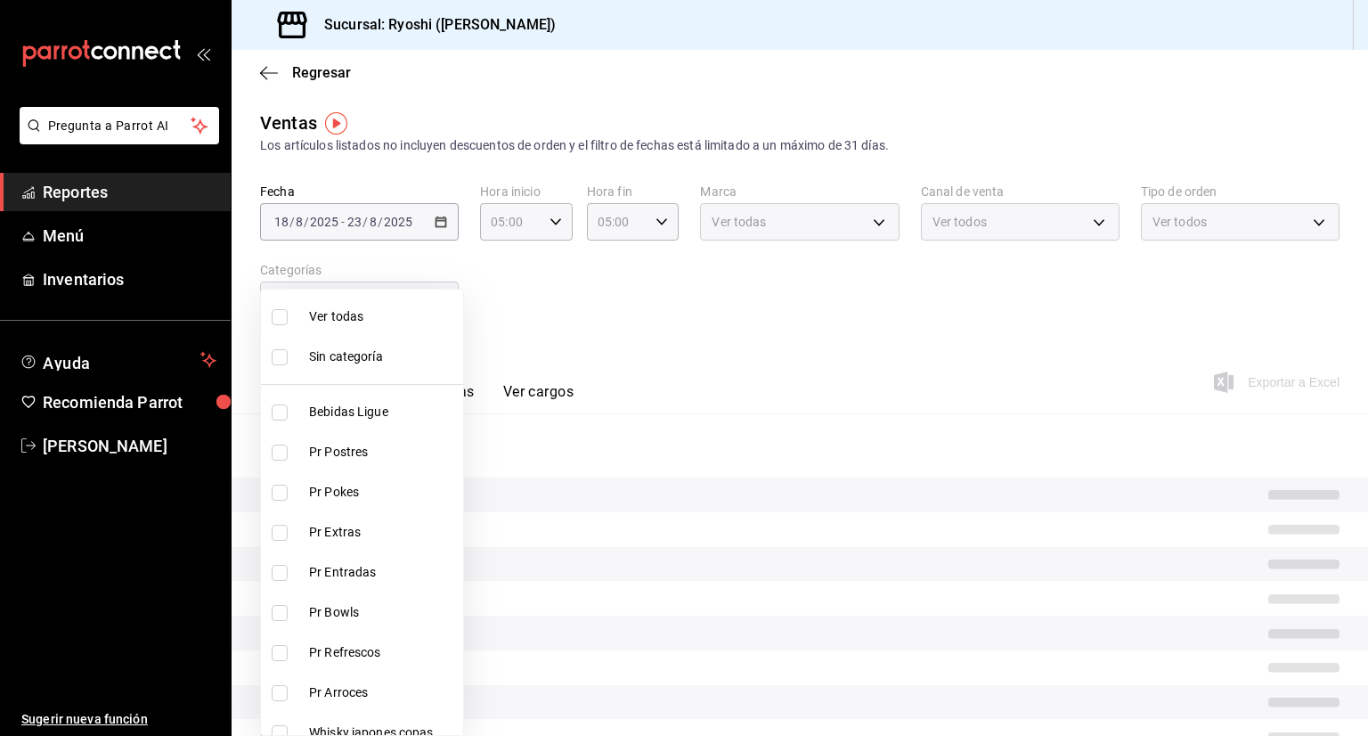
click at [332, 322] on span "Ver todas" at bounding box center [382, 316] width 147 height 19
type input "ad186e92-f0af-46bc-bbfd-7ffa80562c6f,3971b1f1-eb4c-4b65-a33f-e0602f1a7270,e647e…"
checkbox input "true"
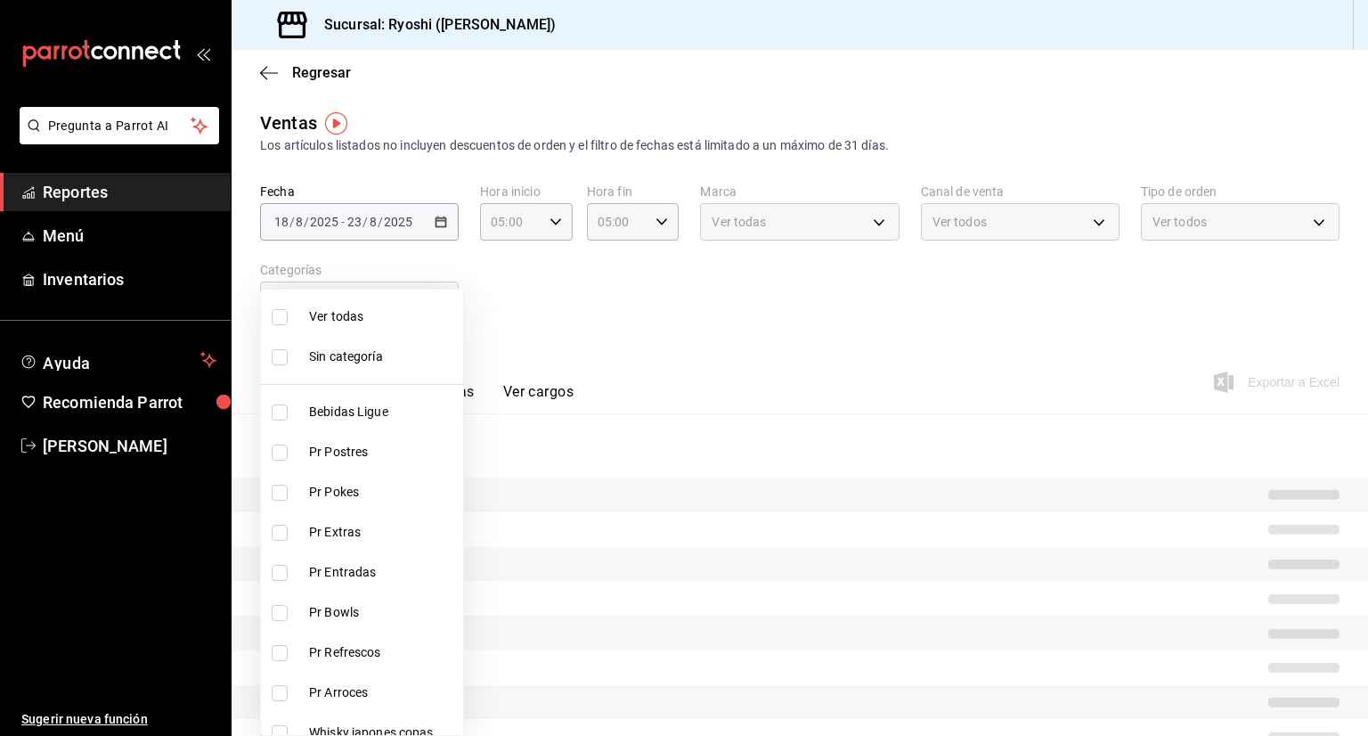
checkbox input "true"
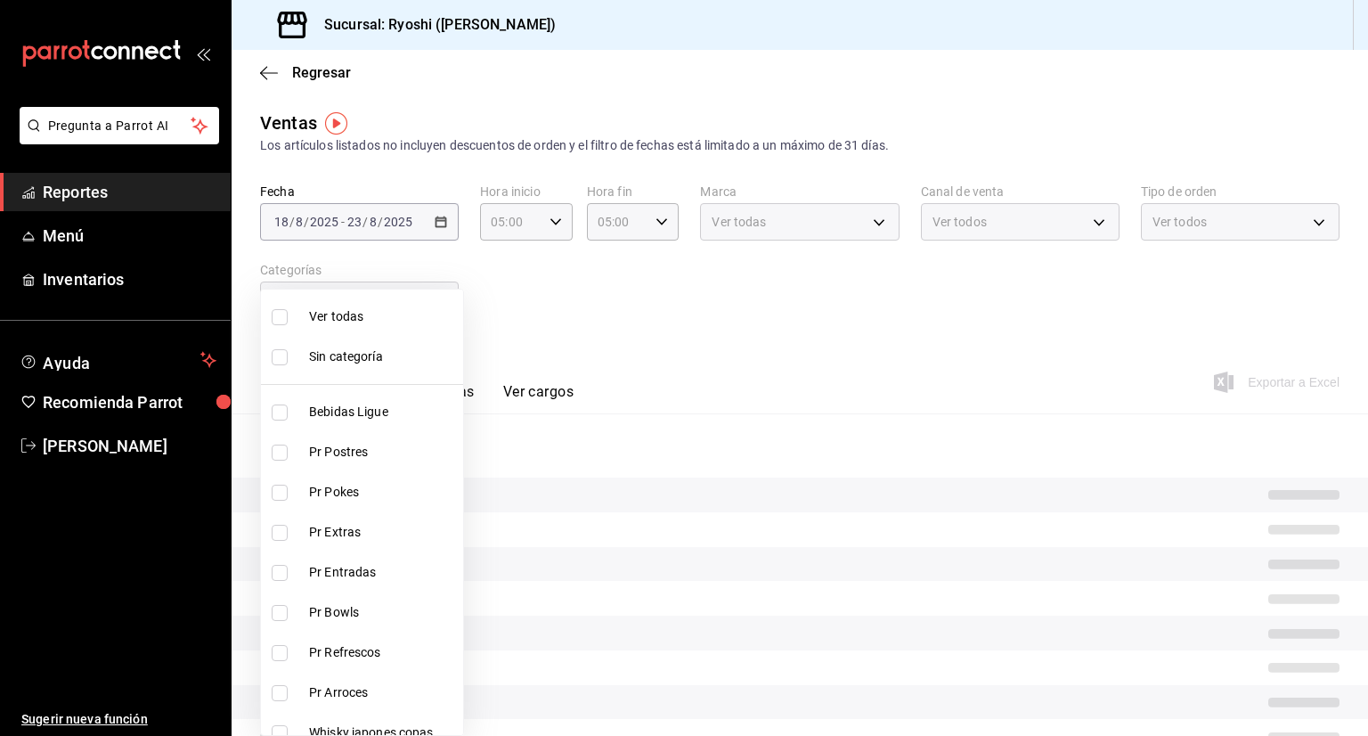
checkbox input "true"
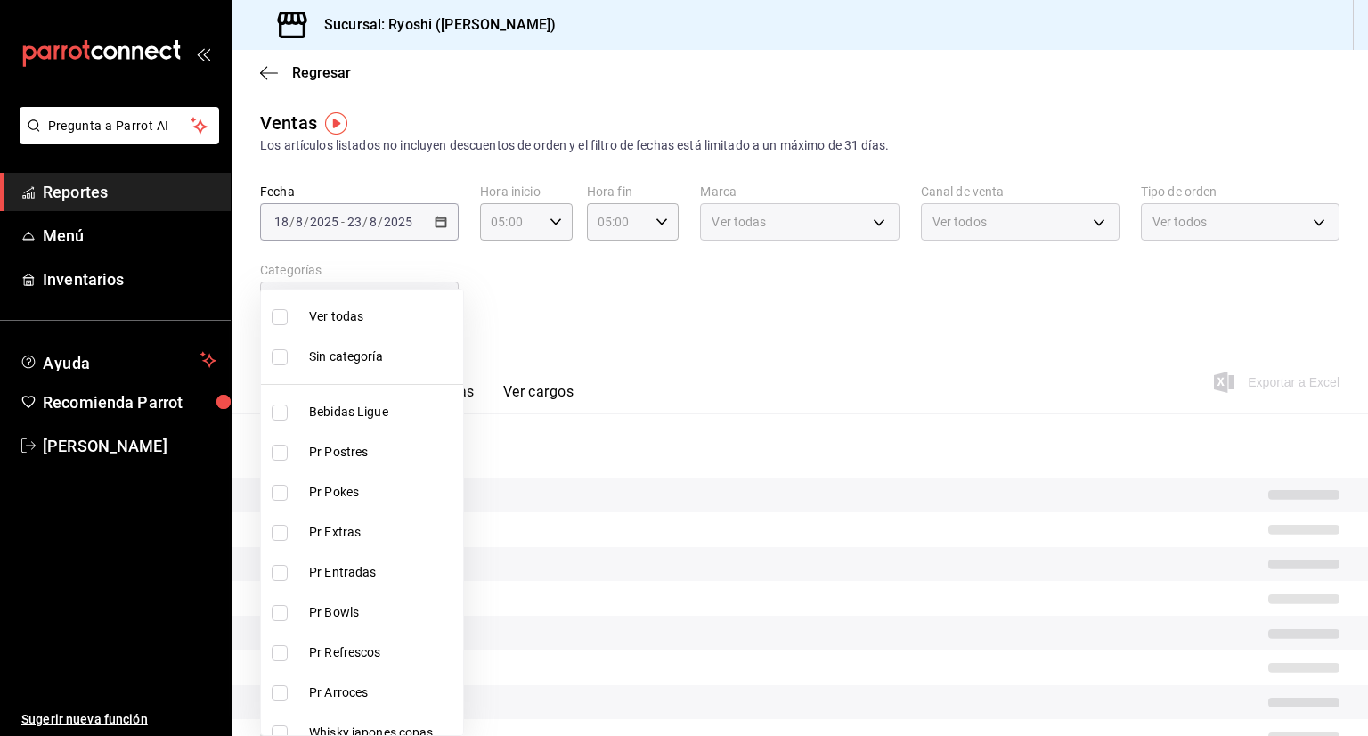
checkbox input "true"
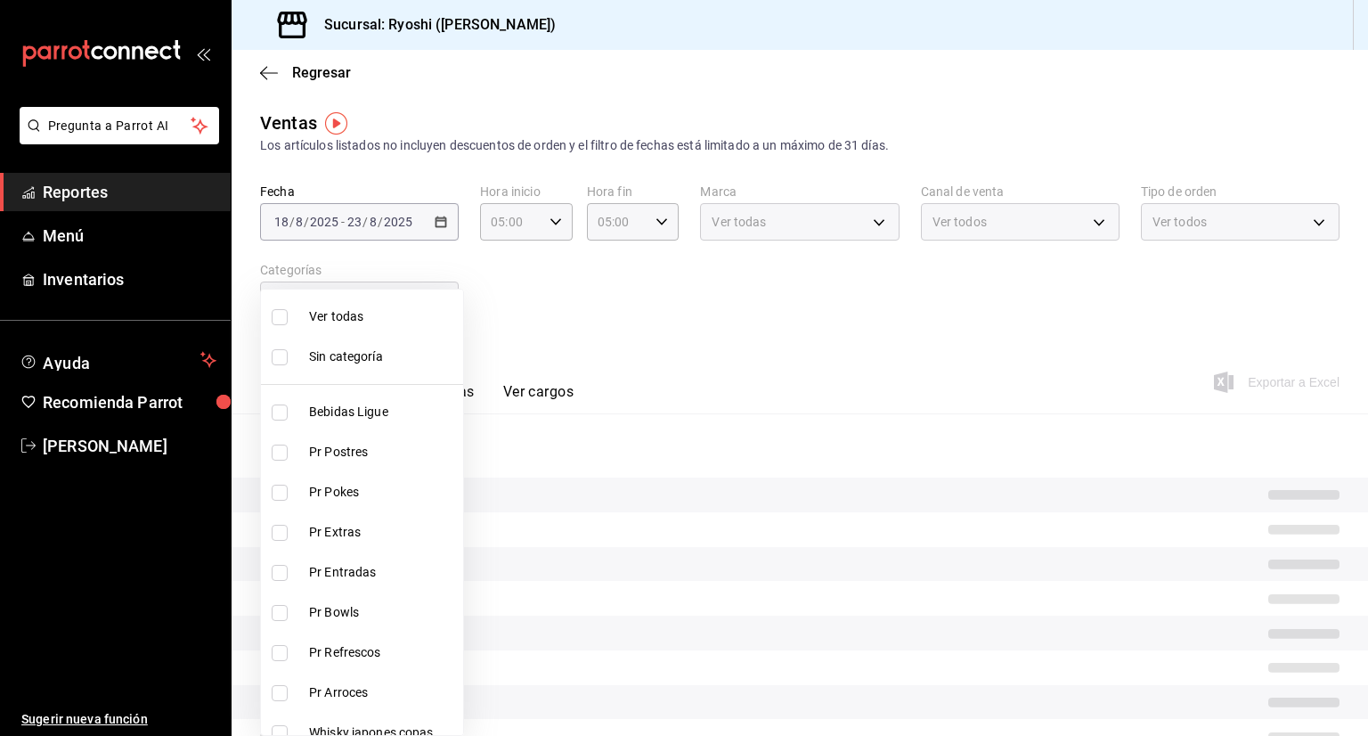
checkbox input "true"
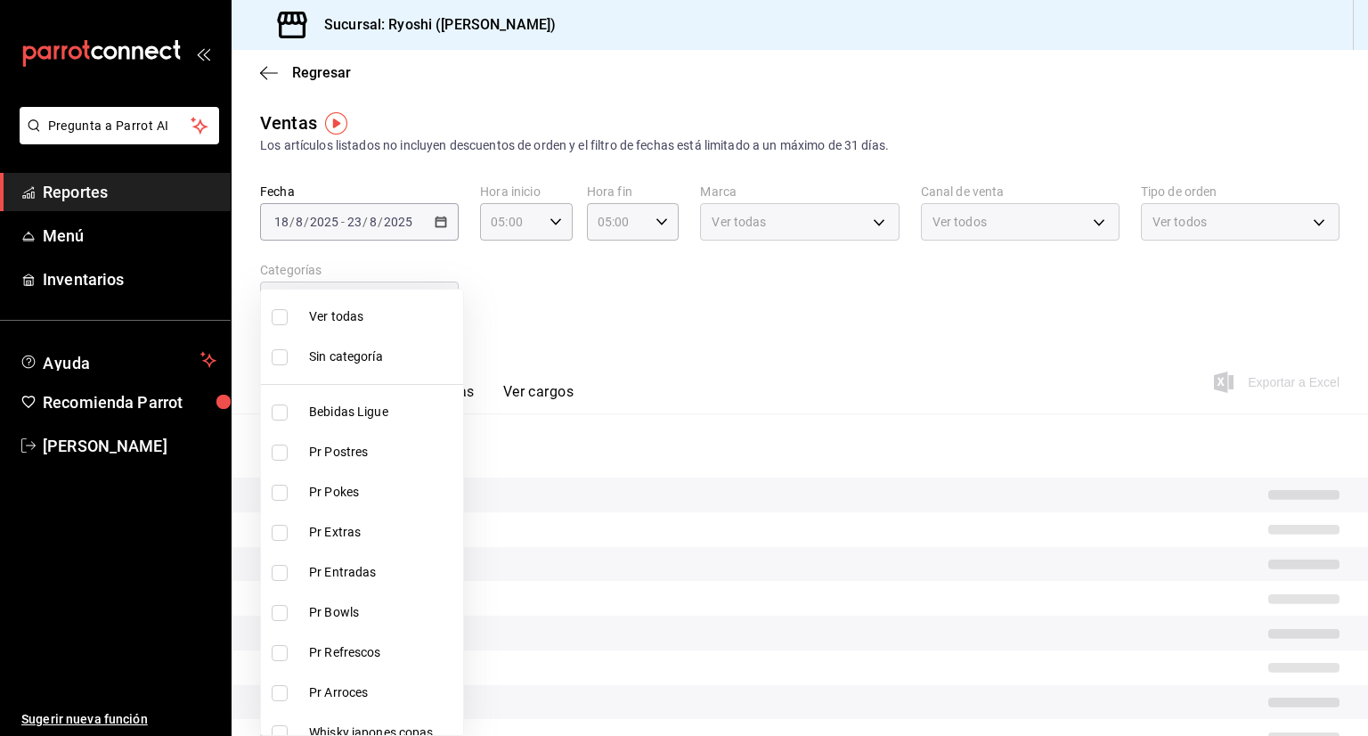
checkbox input "true"
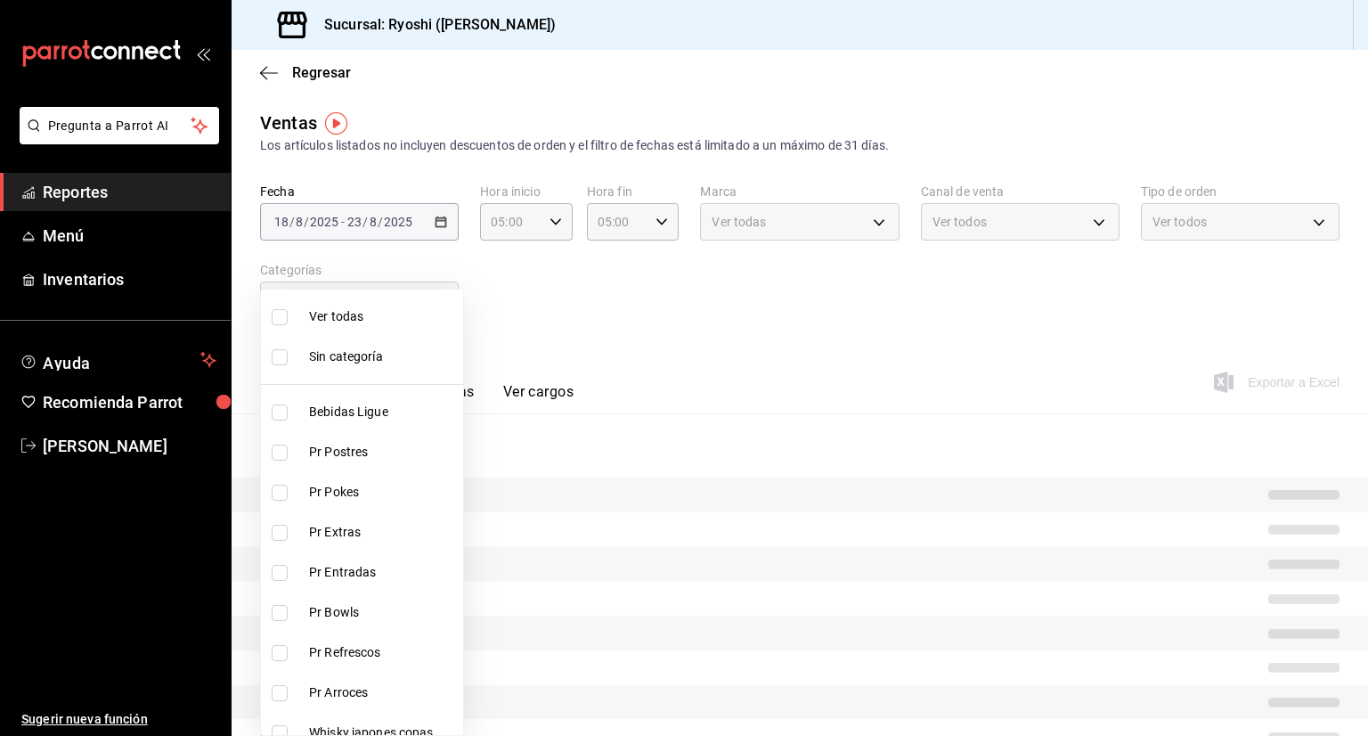
checkbox input "true"
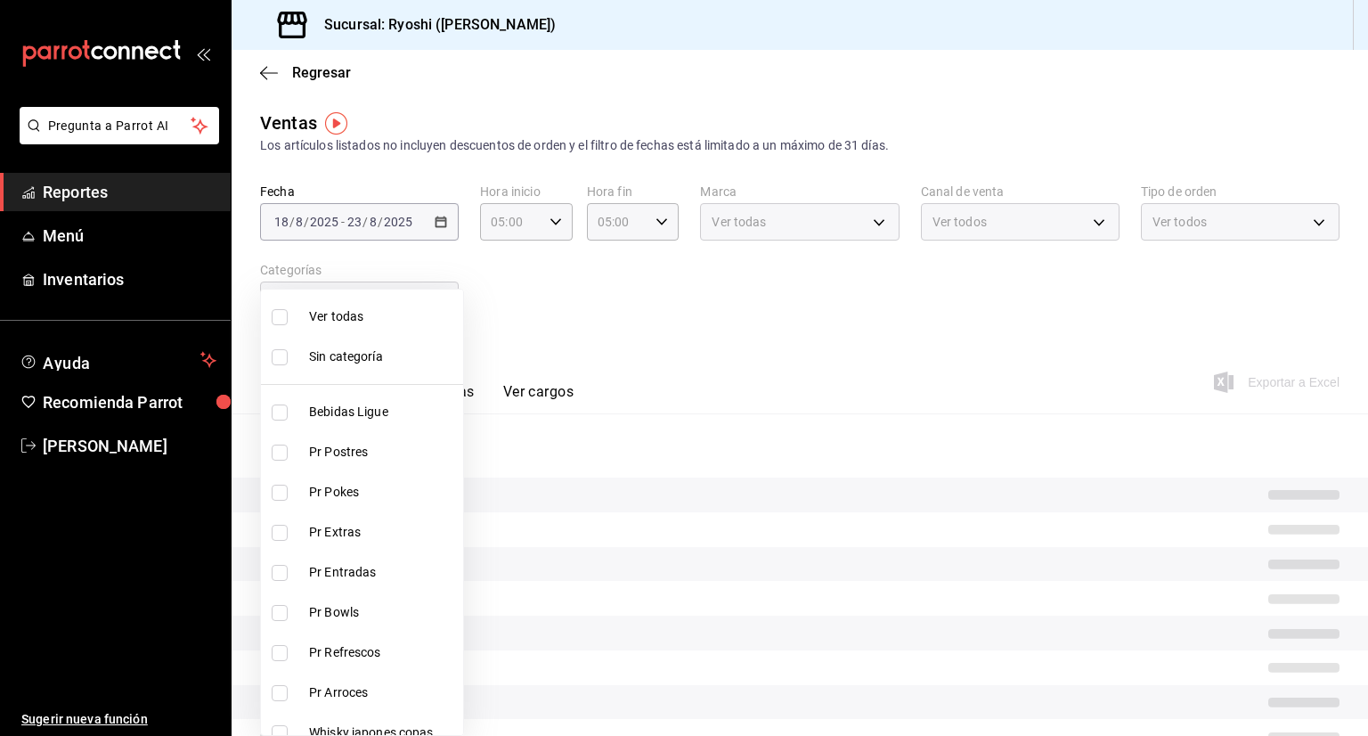
checkbox input "true"
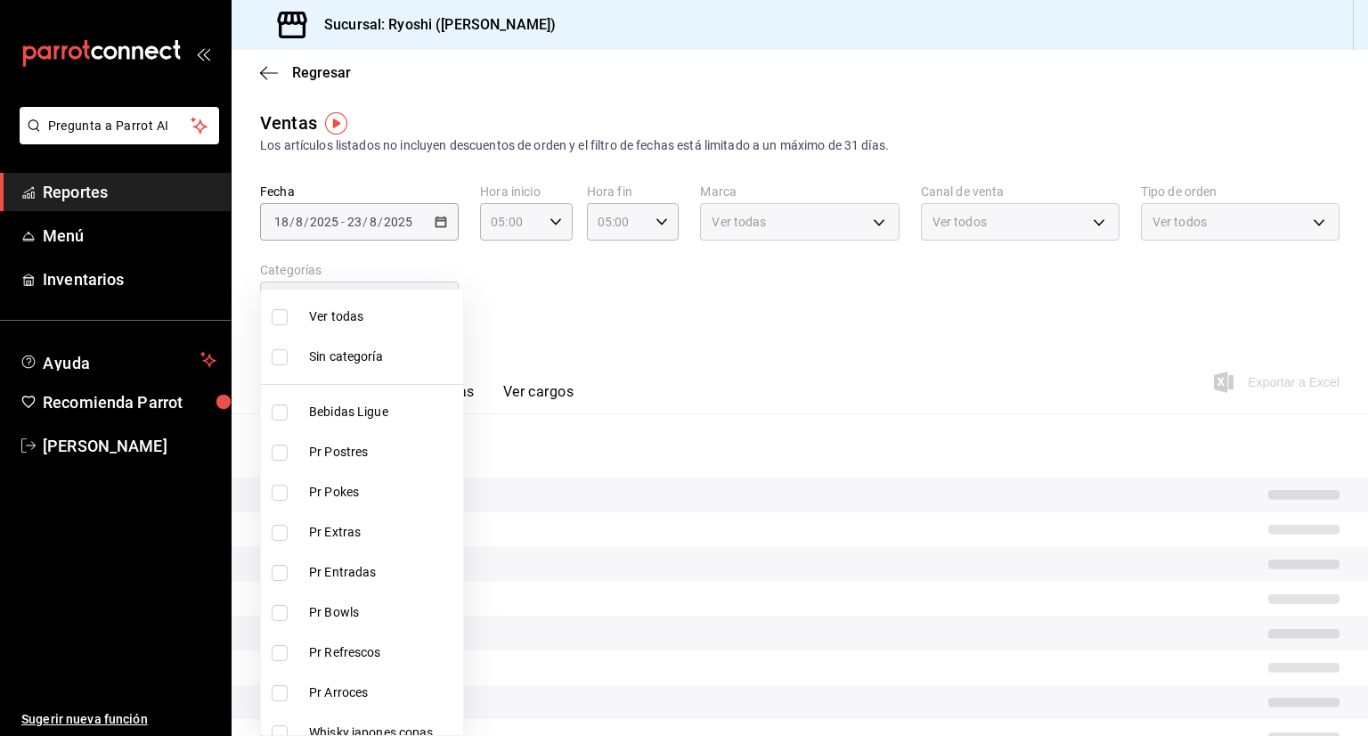
checkbox input "true"
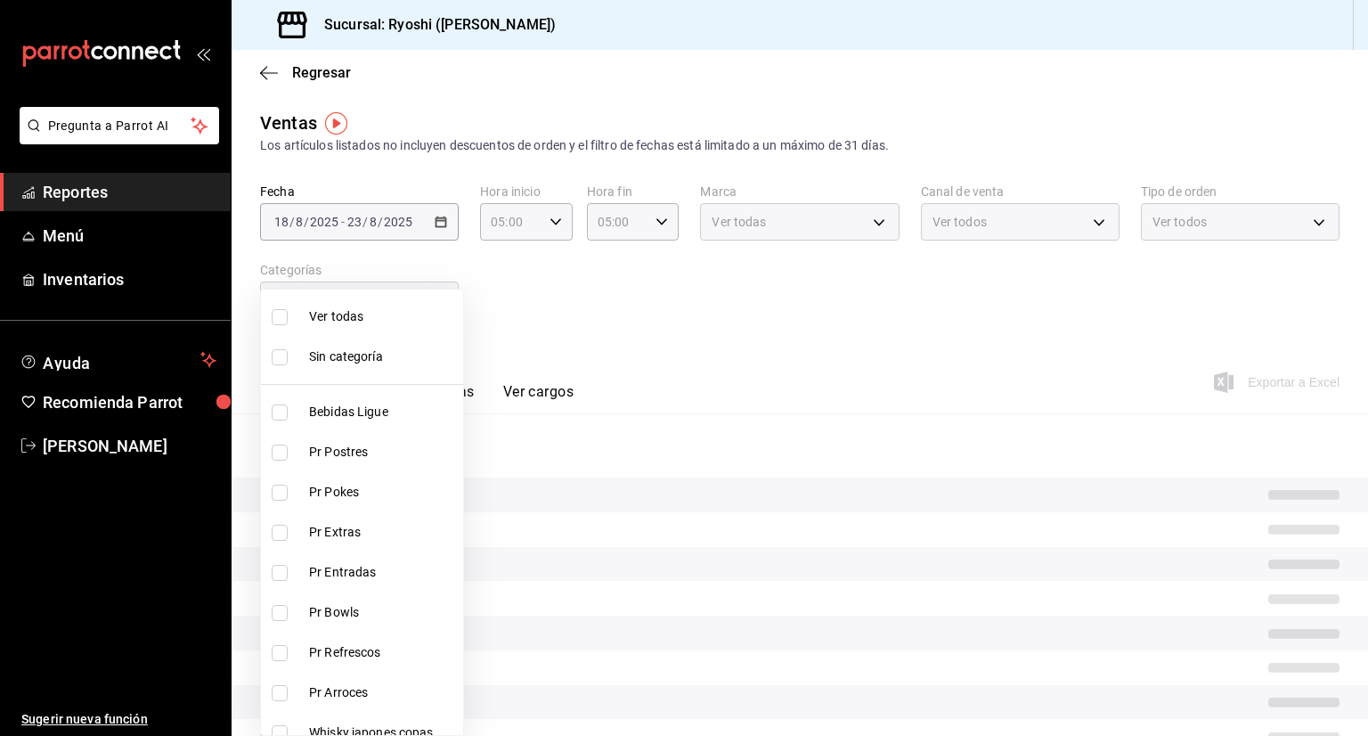
checkbox input "true"
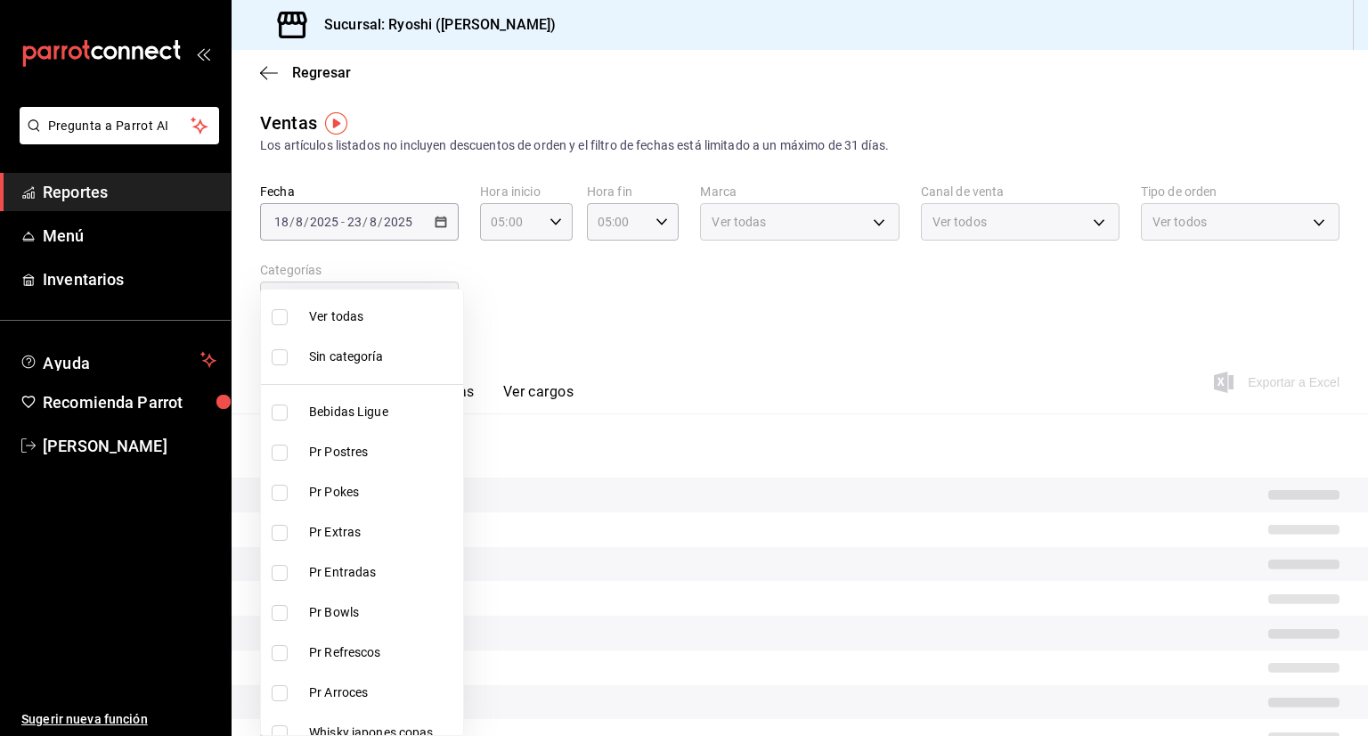
checkbox input "true"
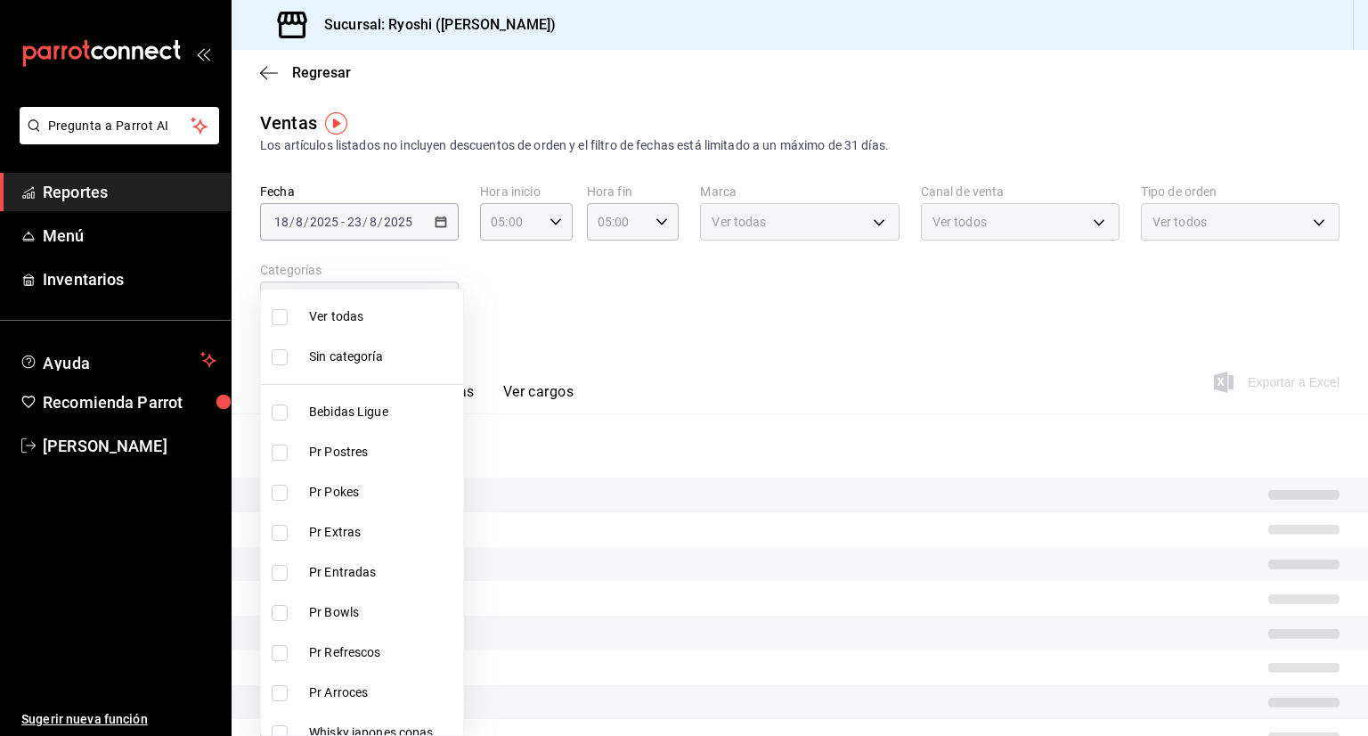
checkbox input "true"
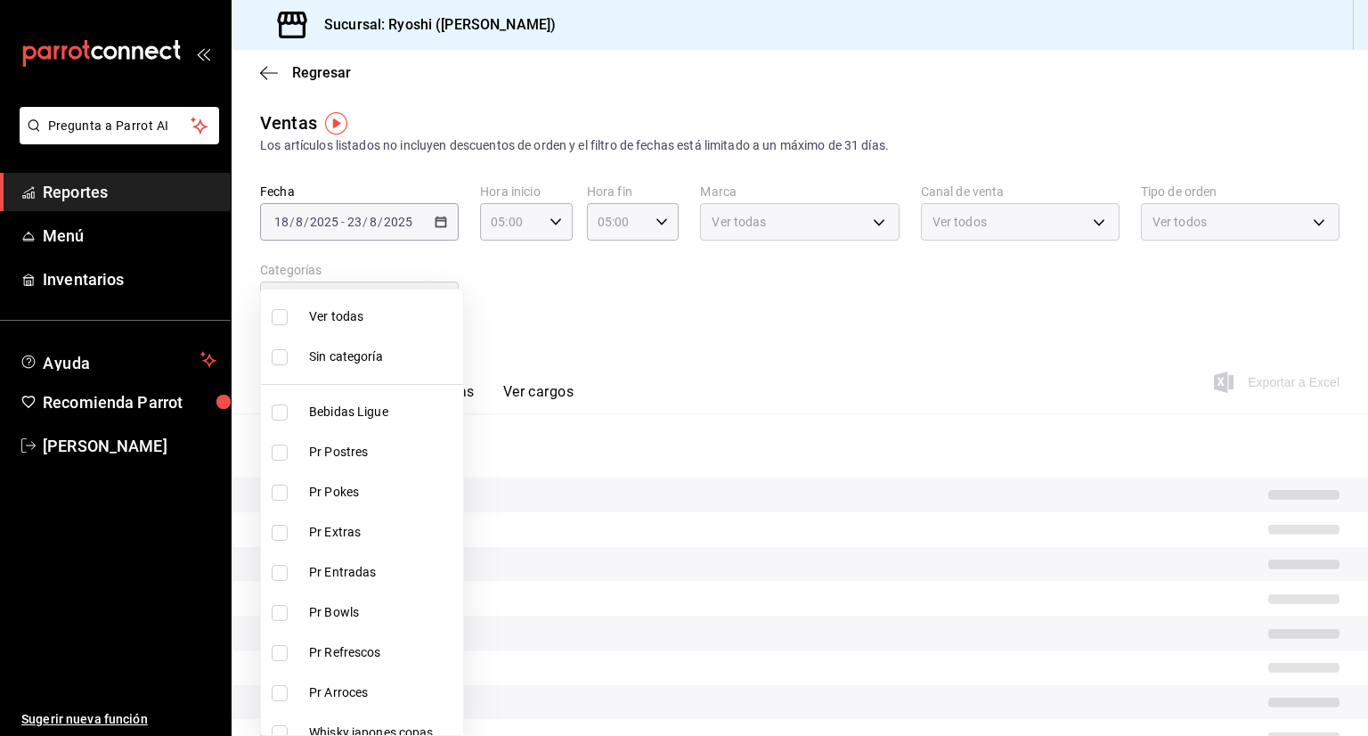
checkbox input "true"
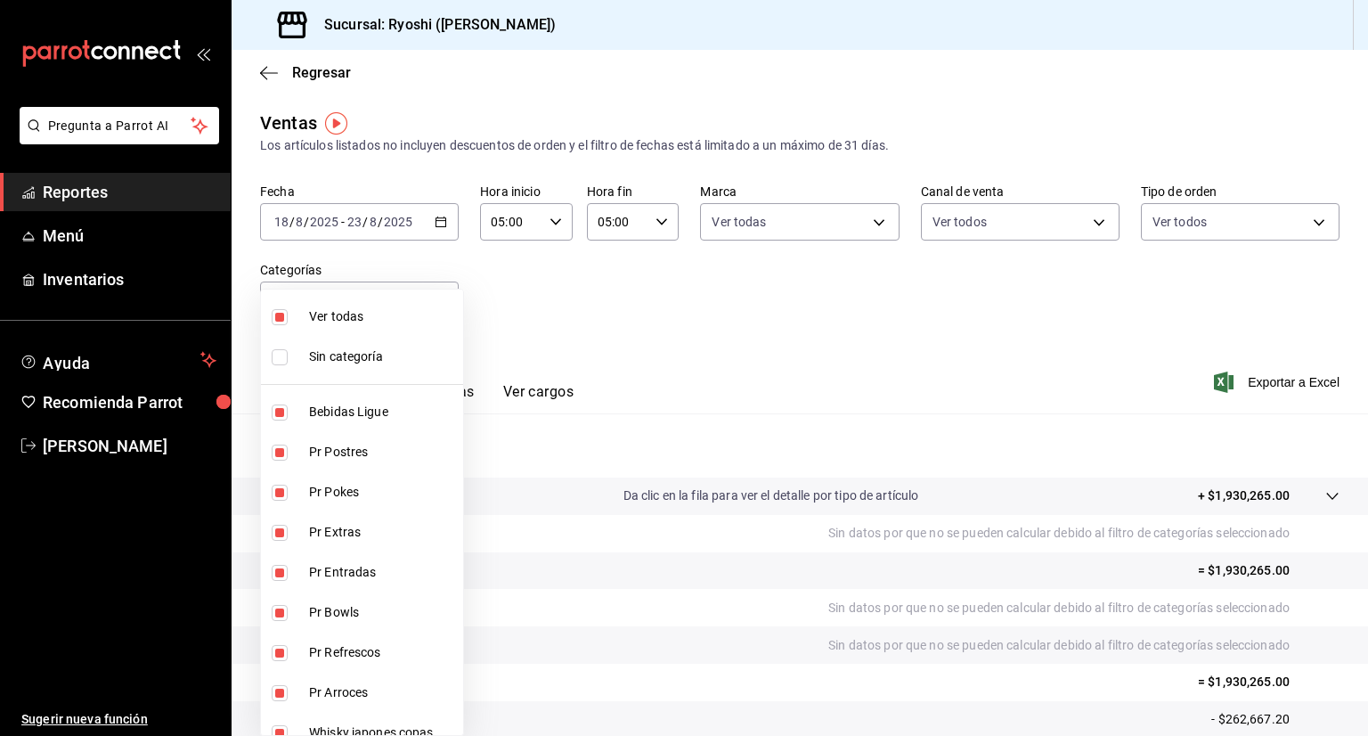
click at [507, 339] on div at bounding box center [684, 368] width 1368 height 736
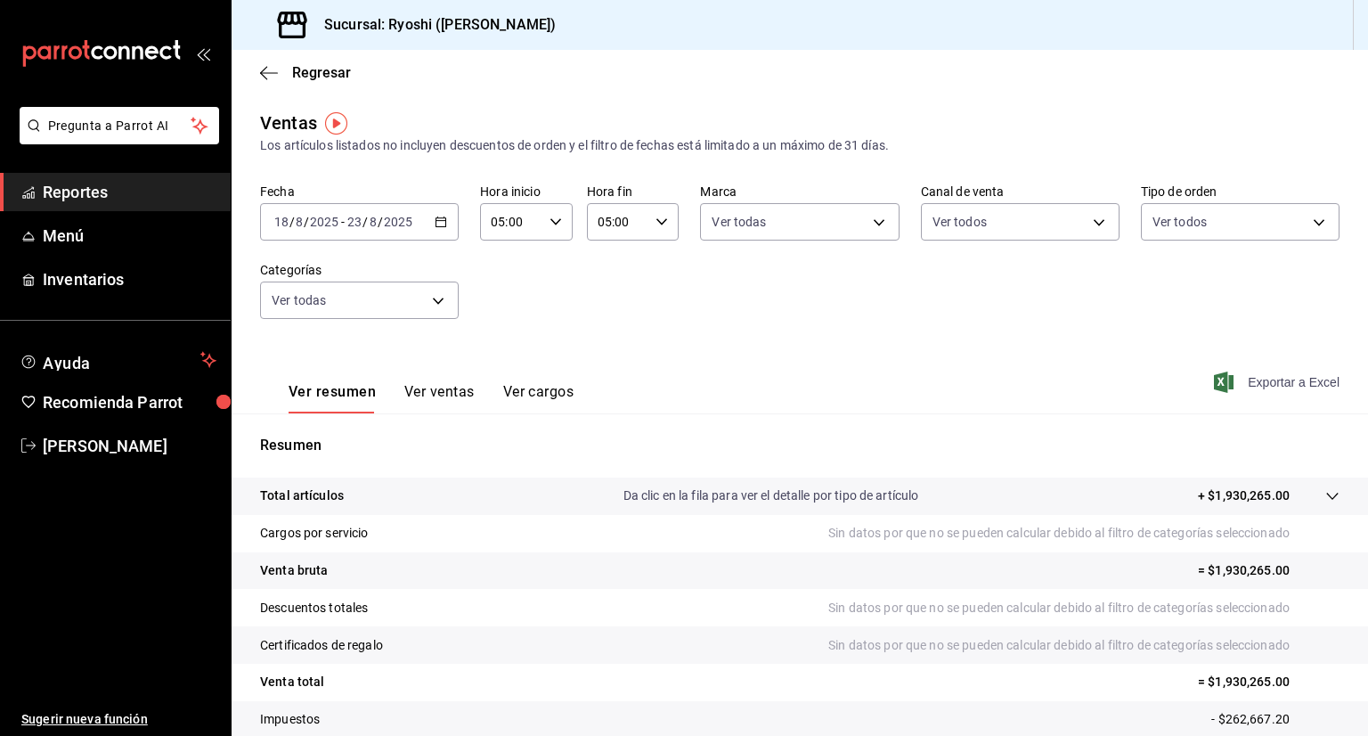
click at [1275, 382] on span "Exportar a Excel" at bounding box center [1279, 381] width 122 height 21
